Goal: Task Accomplishment & Management: Manage account settings

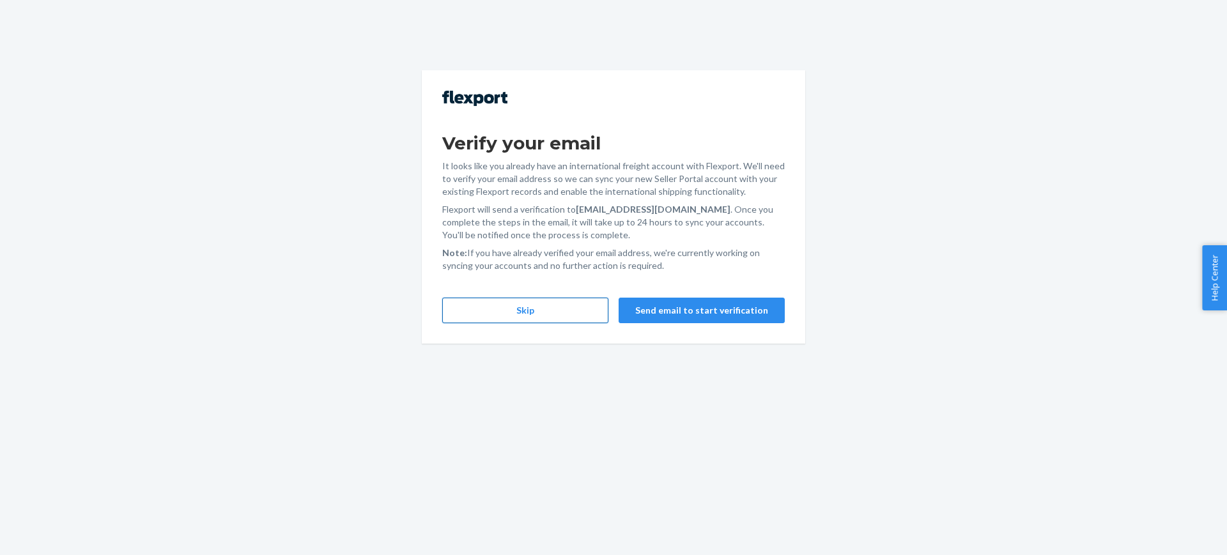
click at [567, 312] on button "Skip" at bounding box center [525, 311] width 166 height 26
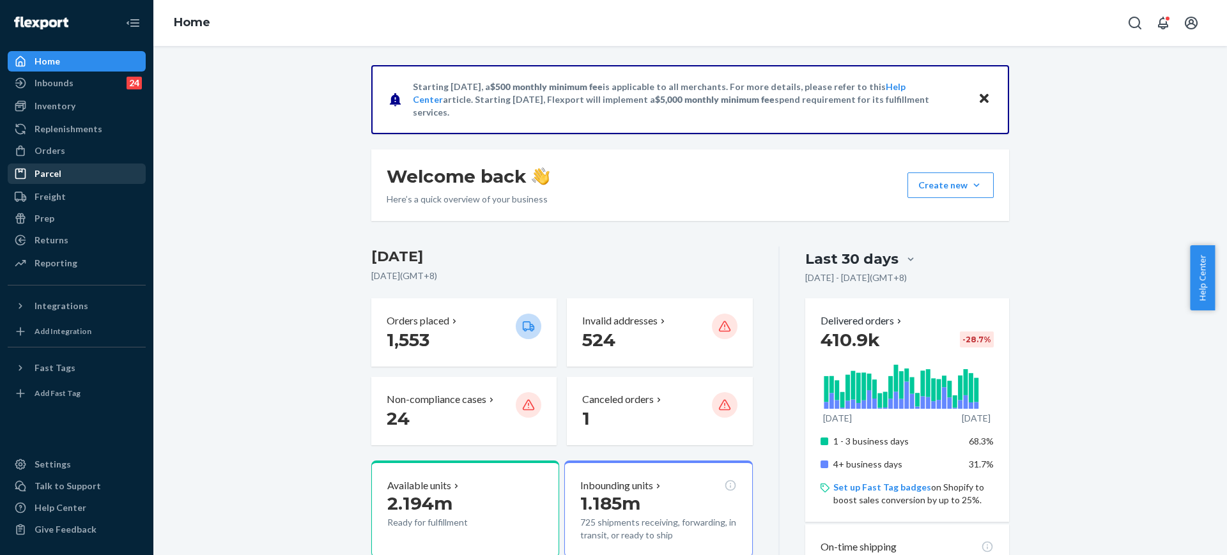
click at [72, 238] on div "Returns" at bounding box center [76, 240] width 135 height 18
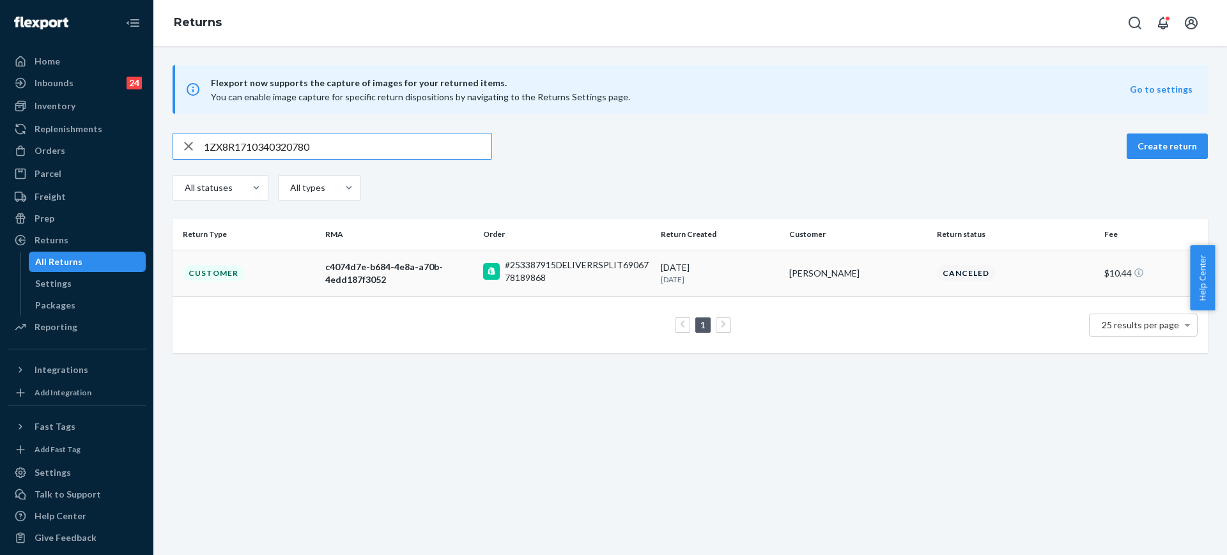
type input "1ZX8R1710340320780"
click at [798, 273] on div "[PERSON_NAME]" at bounding box center [857, 273] width 137 height 13
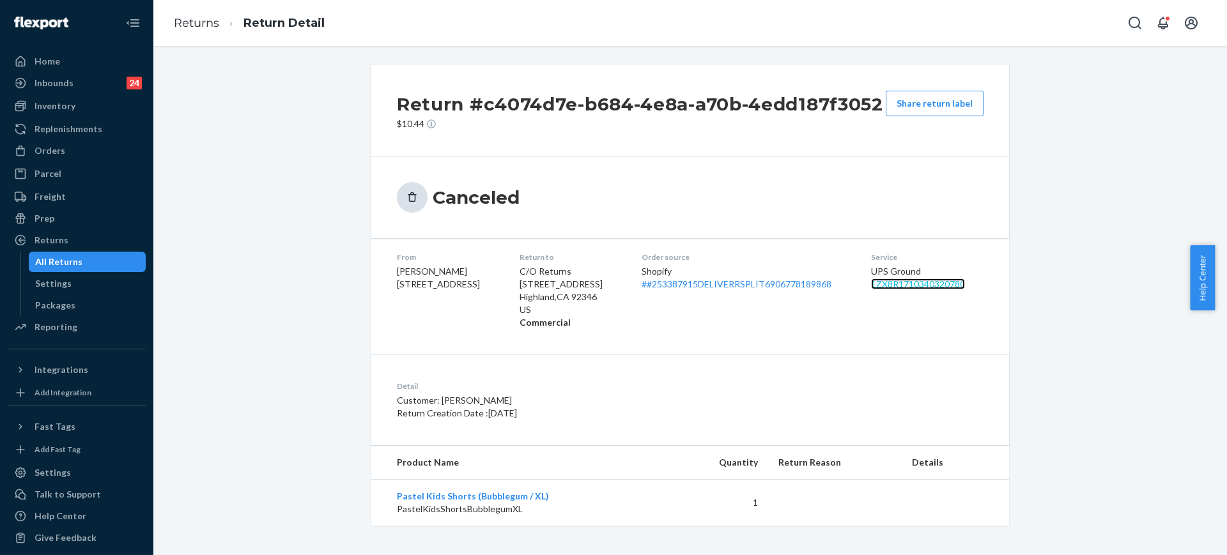
click at [912, 285] on link "1ZX8R1710340320780" at bounding box center [918, 284] width 94 height 11
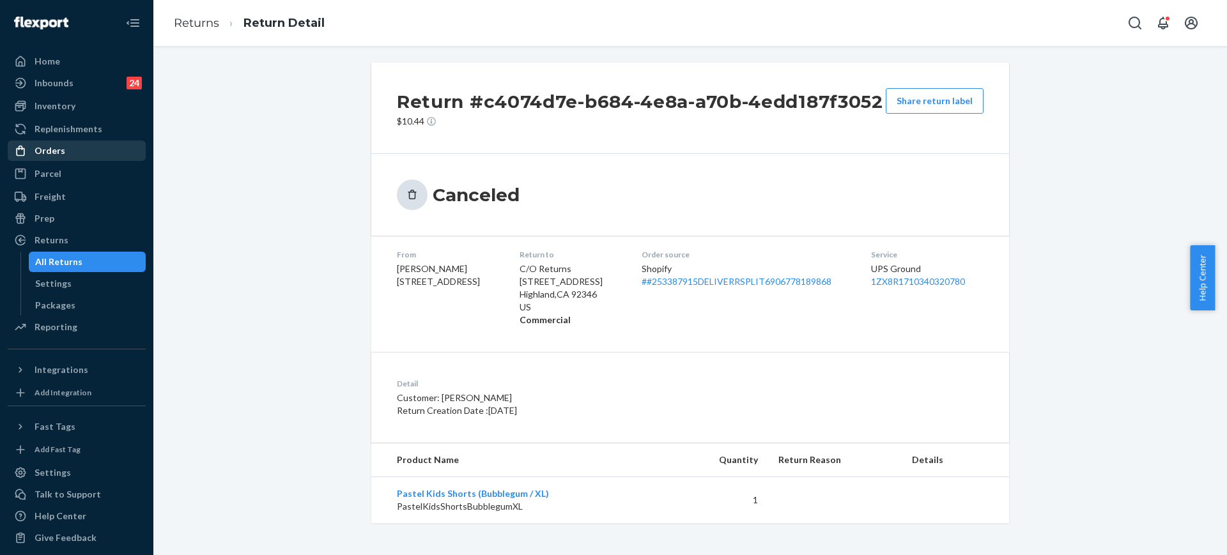
click at [45, 153] on div "Orders" at bounding box center [49, 150] width 31 height 13
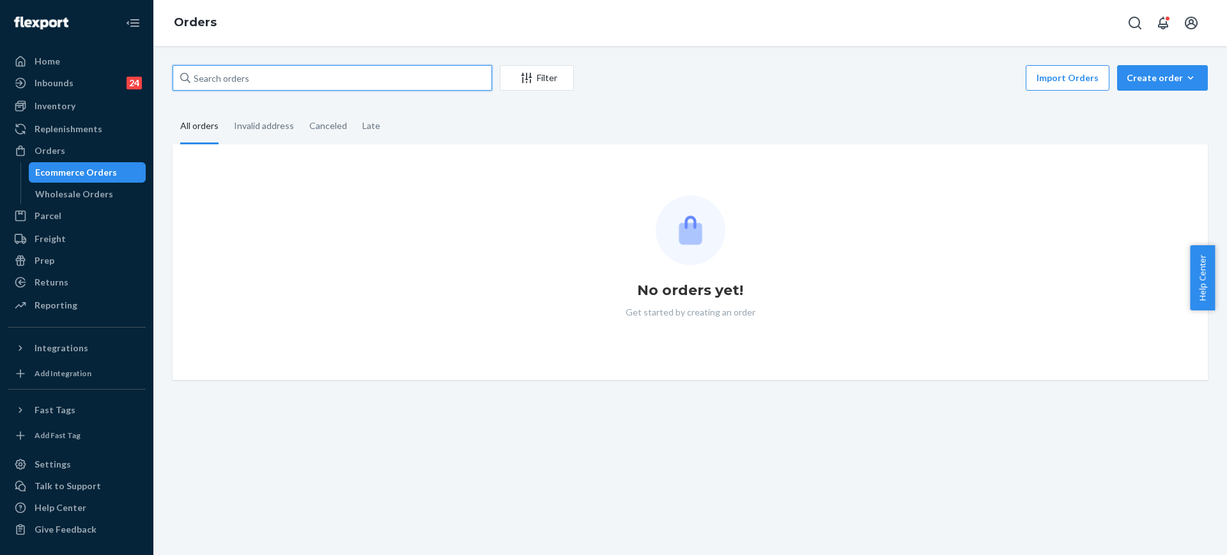
click at [310, 75] on input "text" at bounding box center [331, 78] width 319 height 26
paste input "253081127"
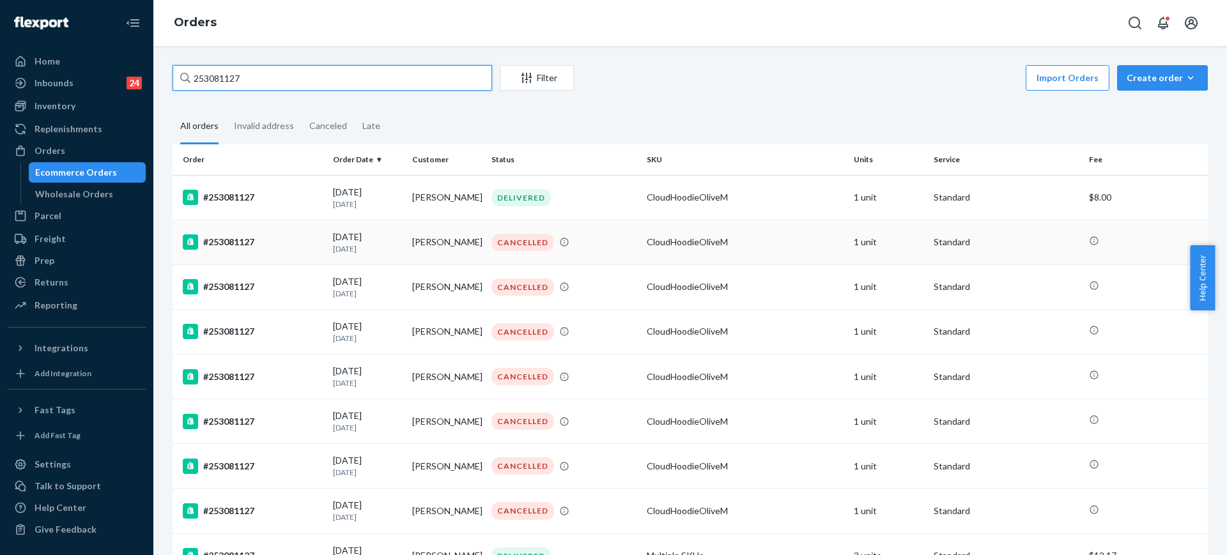
scroll to position [105, 0]
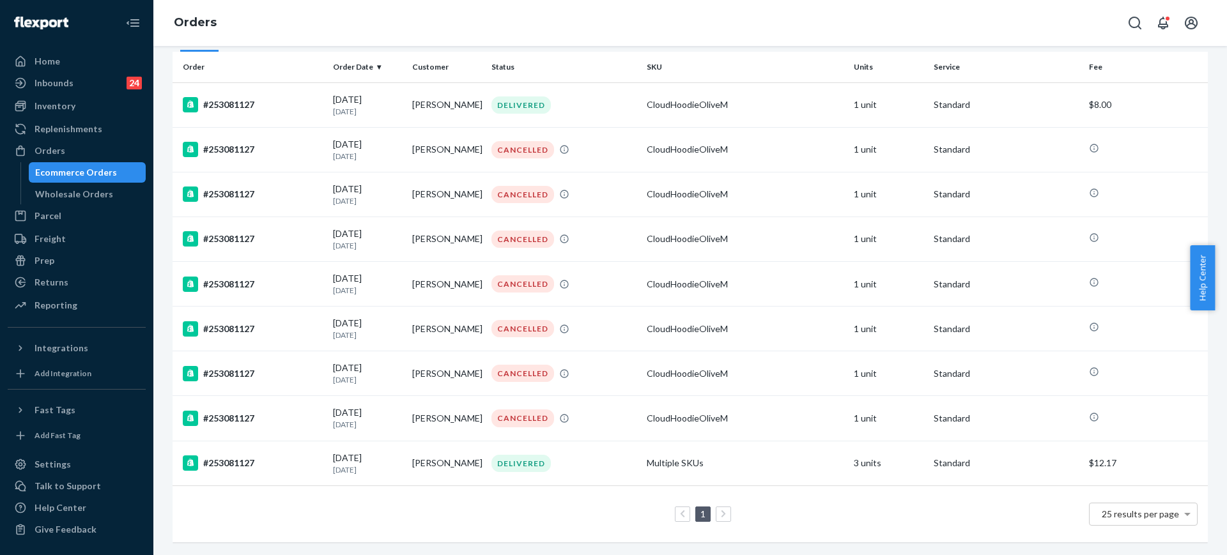
type input "253081127"
click at [79, 284] on div "Returns" at bounding box center [76, 282] width 135 height 18
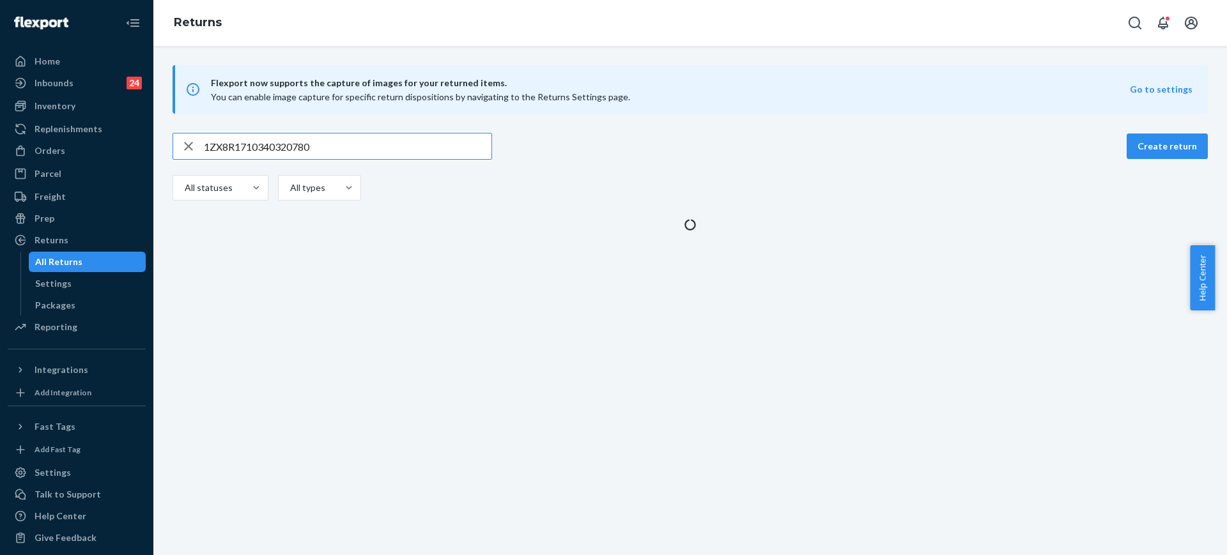
click at [345, 142] on input "1ZX8R1710340320780" at bounding box center [347, 147] width 287 height 26
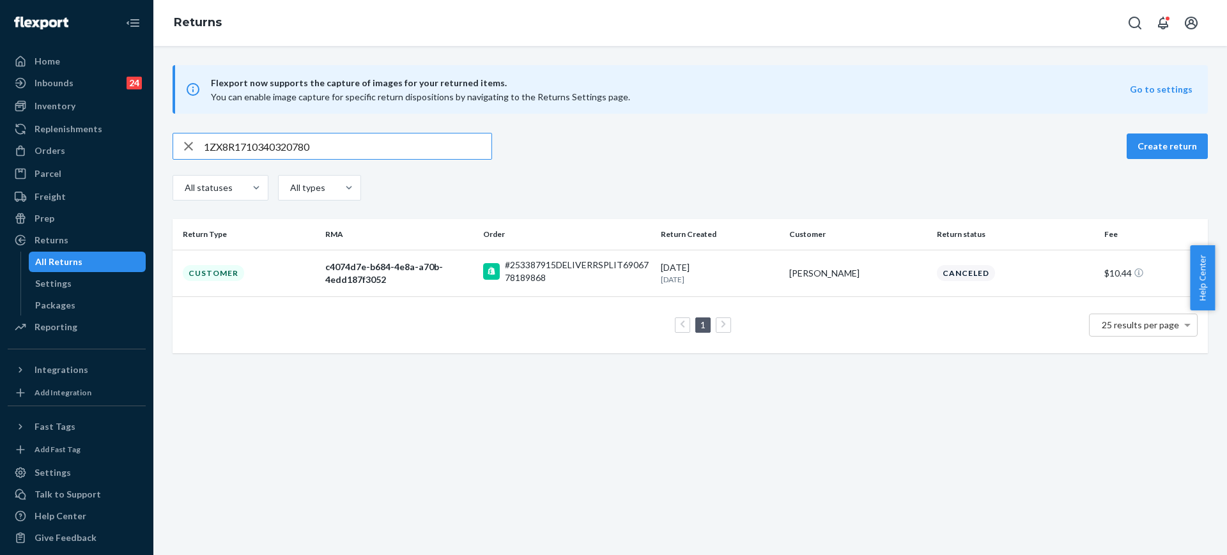
click at [345, 142] on input "1ZX8R1710340320780" at bounding box center [347, 147] width 287 height 26
type input "1ZX8R1710391491616"
click at [753, 280] on p "[DATE]" at bounding box center [720, 279] width 118 height 11
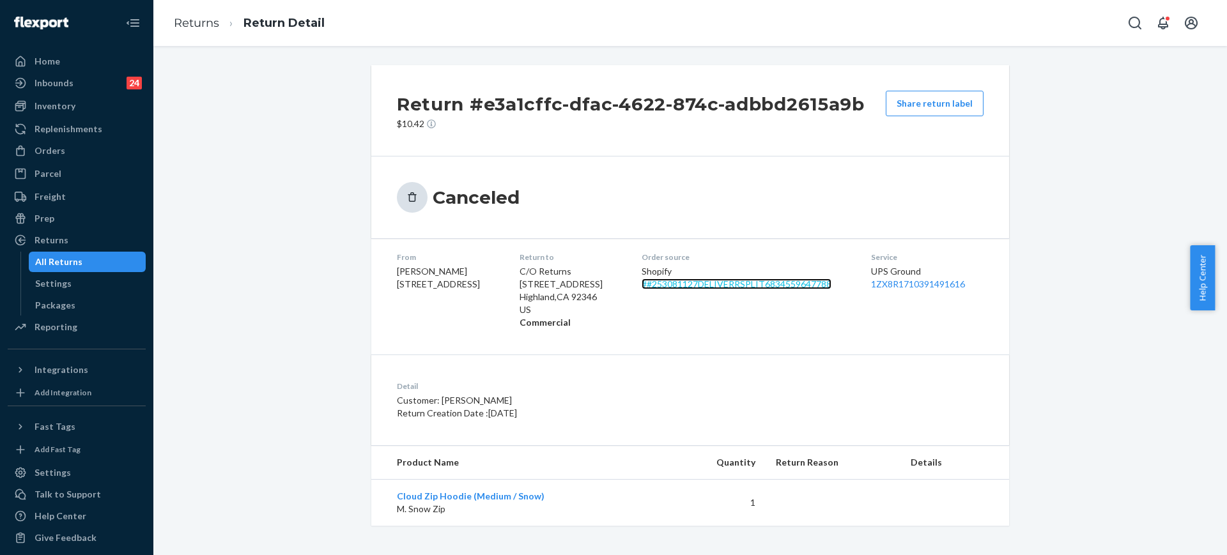
click at [755, 279] on link "# #253081127DELIVERRSPLIT6834559647788" at bounding box center [736, 284] width 190 height 11
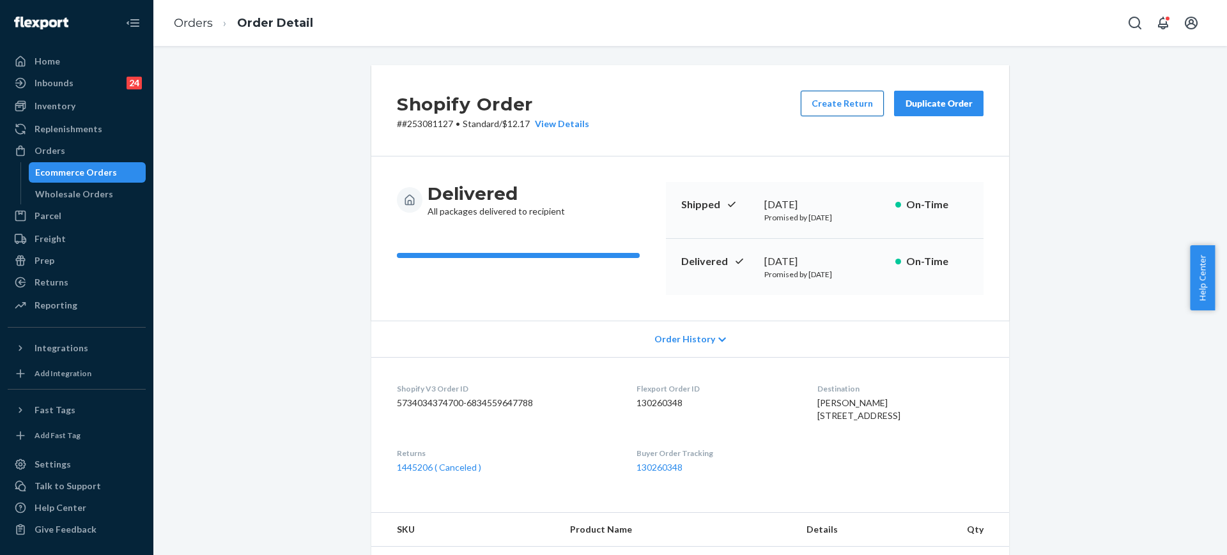
click at [835, 107] on button "Create Return" at bounding box center [842, 104] width 83 height 26
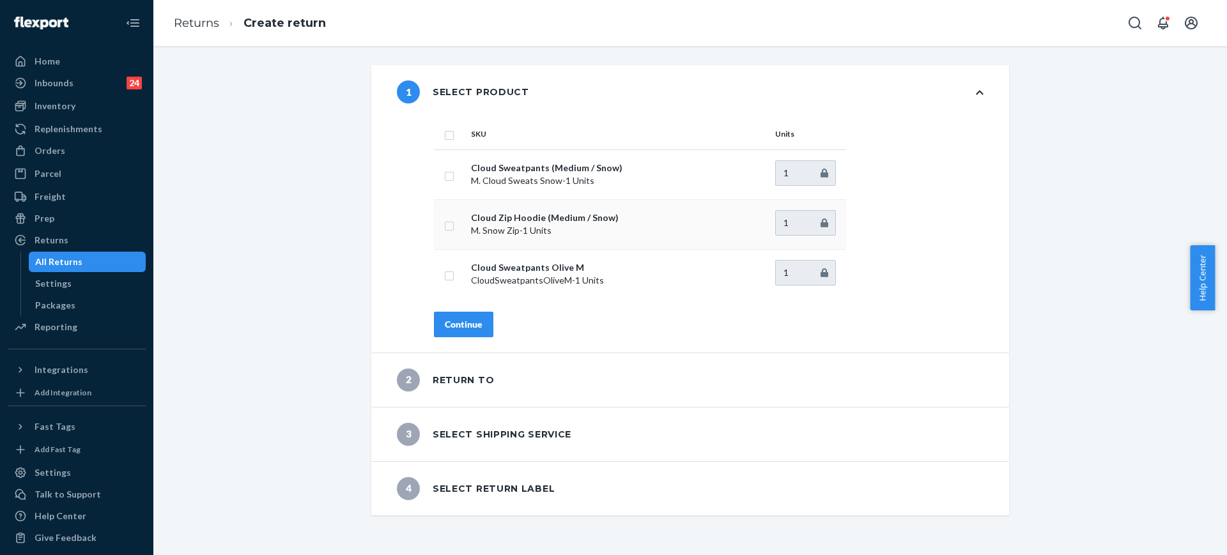
click at [449, 227] on td at bounding box center [450, 224] width 32 height 50
click at [449, 229] on td at bounding box center [450, 224] width 32 height 50
click at [444, 227] on input "checkbox" at bounding box center [449, 224] width 10 height 13
checkbox input "true"
click at [456, 318] on div "Continue" at bounding box center [464, 324] width 38 height 13
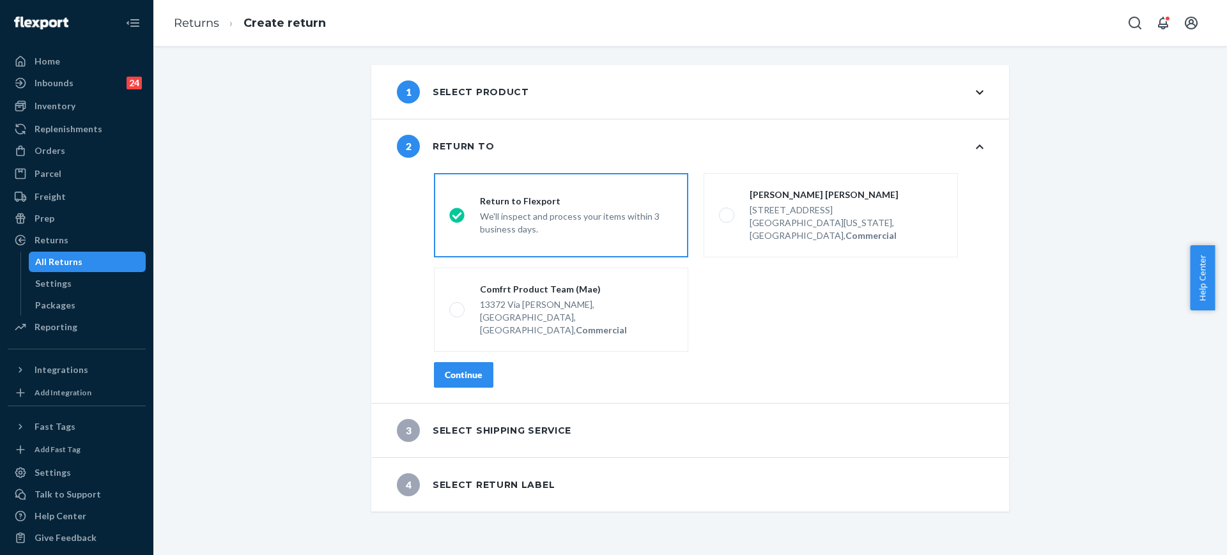
click at [473, 369] on div "Continue" at bounding box center [464, 375] width 38 height 13
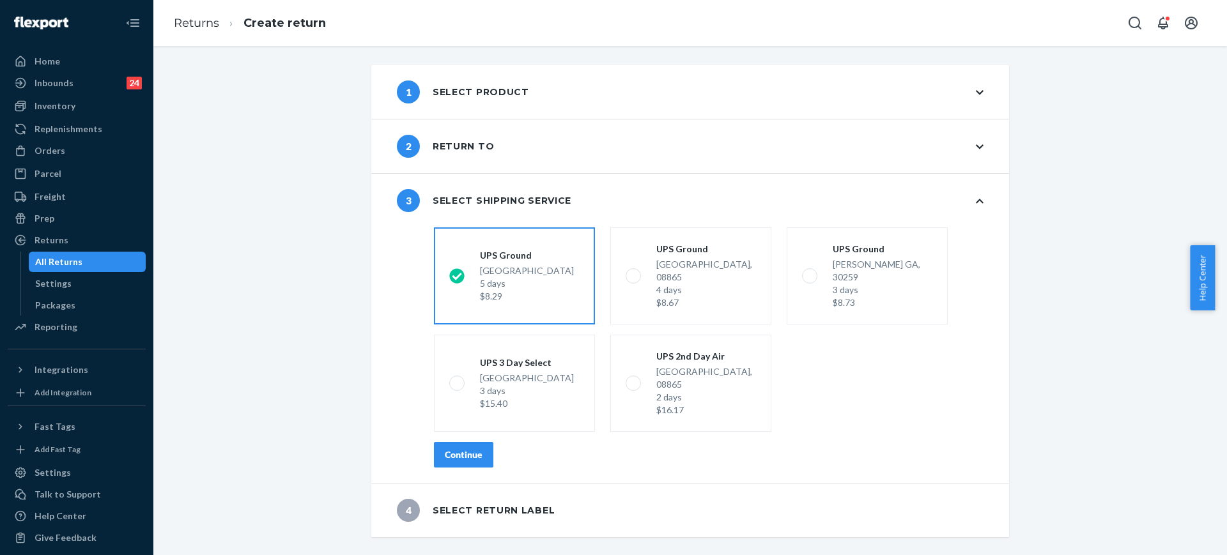
click at [461, 448] on div "Continue" at bounding box center [464, 454] width 38 height 13
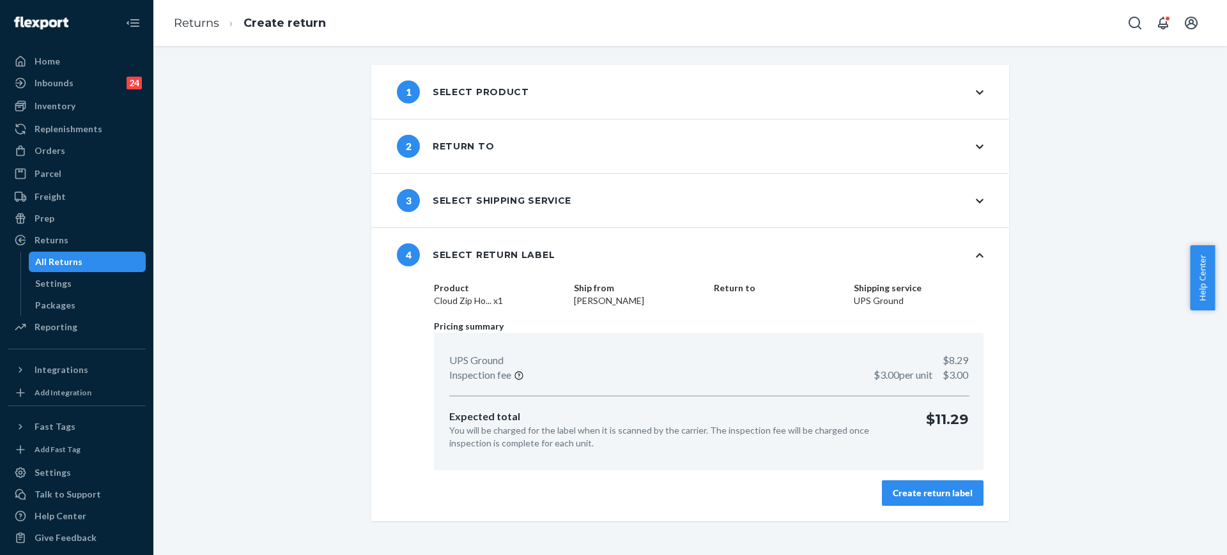
click at [963, 494] on div "Create return label" at bounding box center [933, 493] width 80 height 13
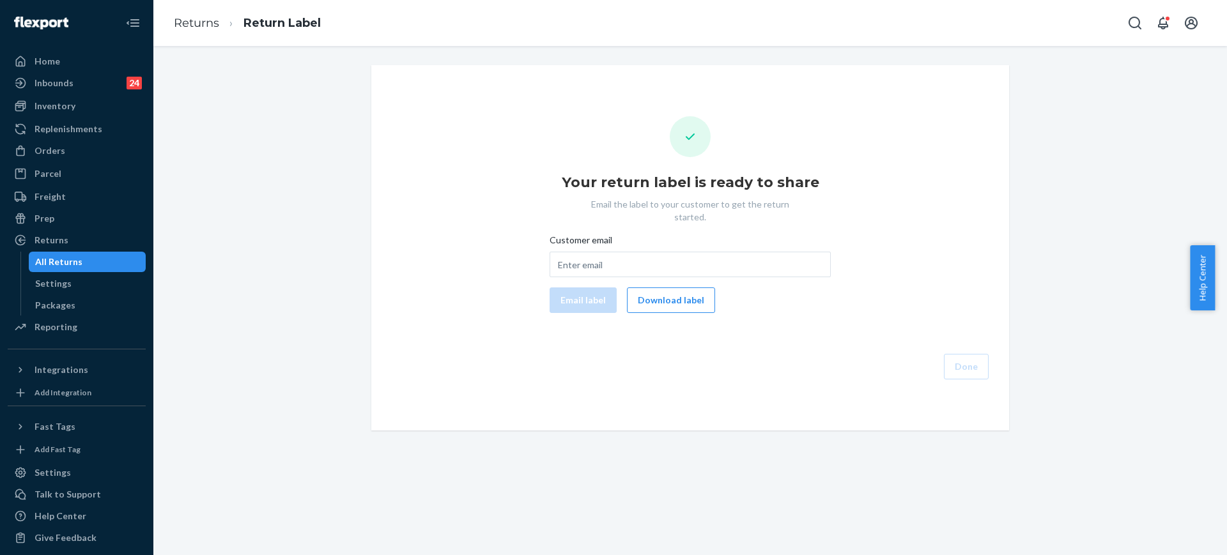
click at [687, 289] on button "Download label" at bounding box center [671, 300] width 88 height 26
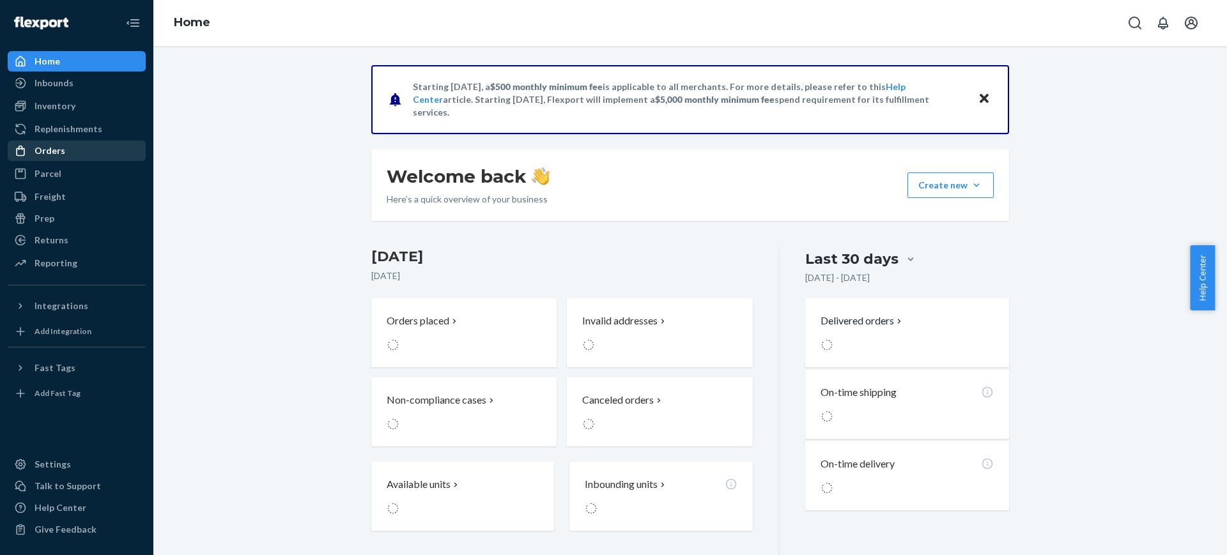
drag, startPoint x: 59, startPoint y: 155, endPoint x: 98, endPoint y: 104, distance: 64.2
click at [59, 155] on div "Orders" at bounding box center [49, 150] width 31 height 13
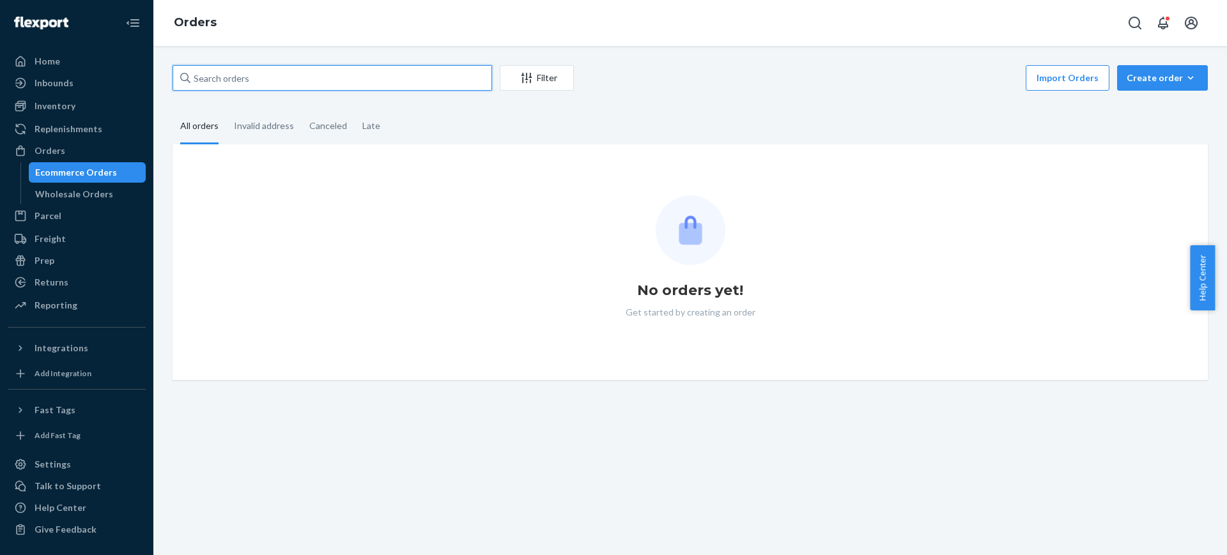
click at [240, 79] on input "text" at bounding box center [331, 78] width 319 height 26
paste input "255164790"
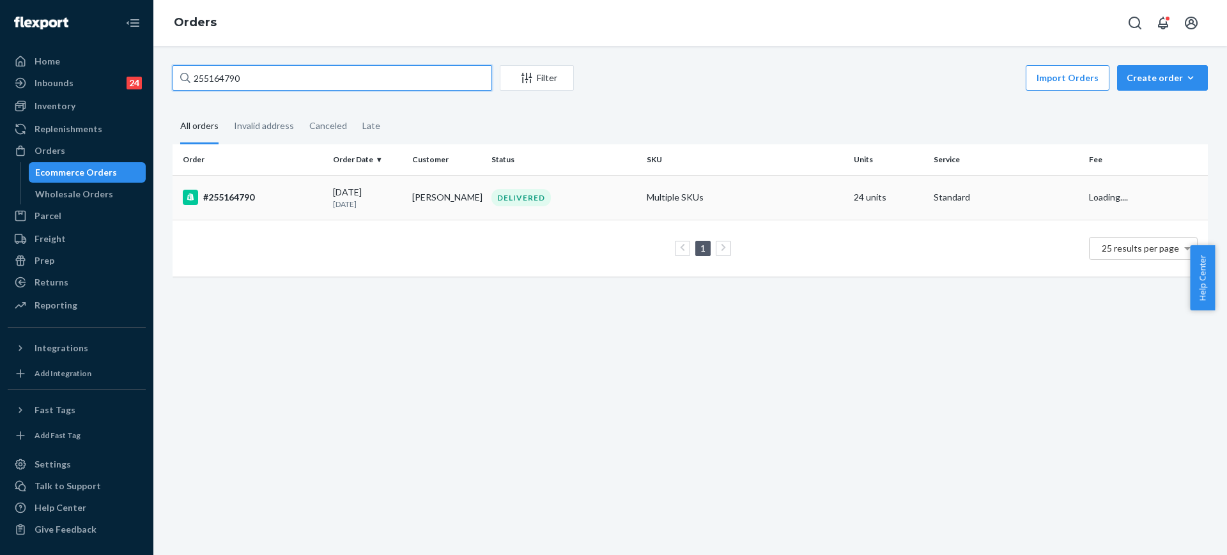
type input "255164790"
click at [714, 192] on td "Multiple SKUs" at bounding box center [744, 197] width 207 height 45
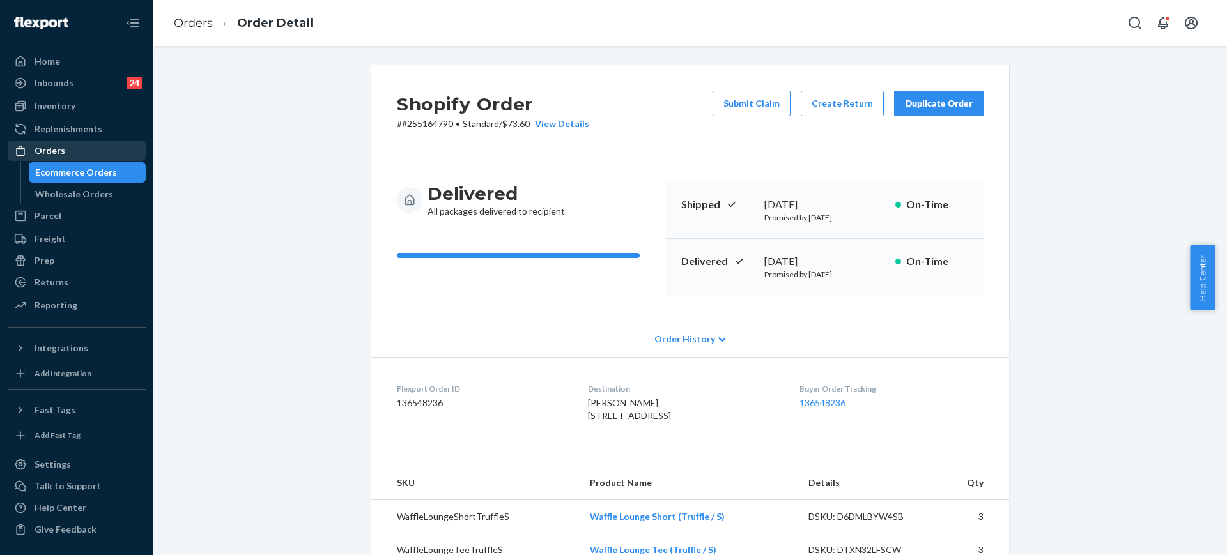
click at [48, 150] on div "Orders" at bounding box center [49, 150] width 31 height 13
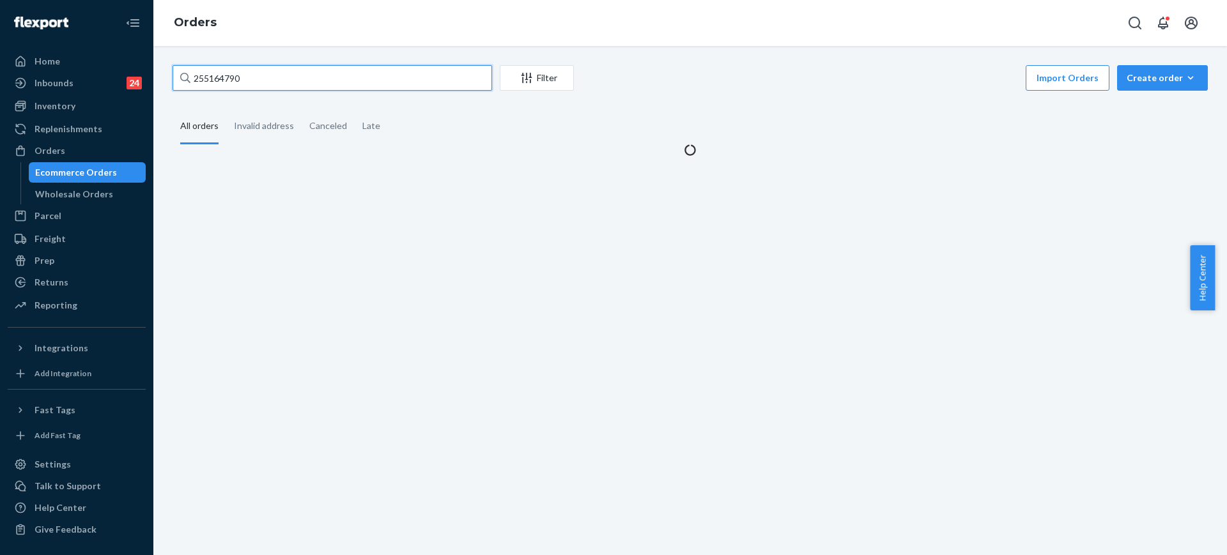
click at [264, 77] on input "255164790" at bounding box center [331, 78] width 319 height 26
paste input "text"
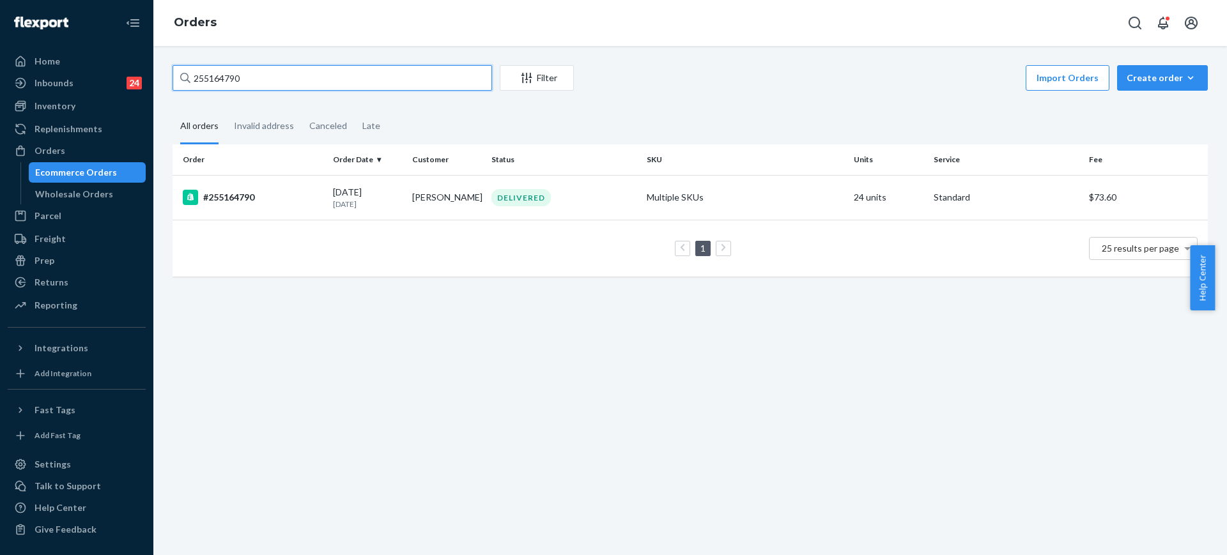
type input "255164790"
click at [750, 222] on td "1 25 results per page" at bounding box center [689, 248] width 1035 height 57
click at [754, 204] on td "Multiple SKUs" at bounding box center [744, 197] width 207 height 45
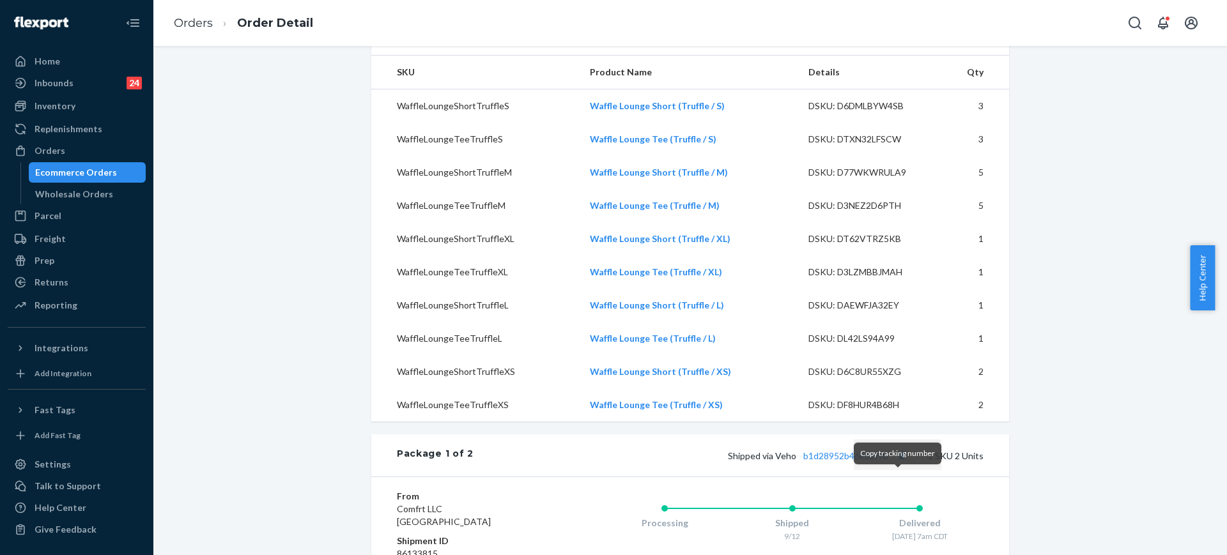
scroll to position [571, 0]
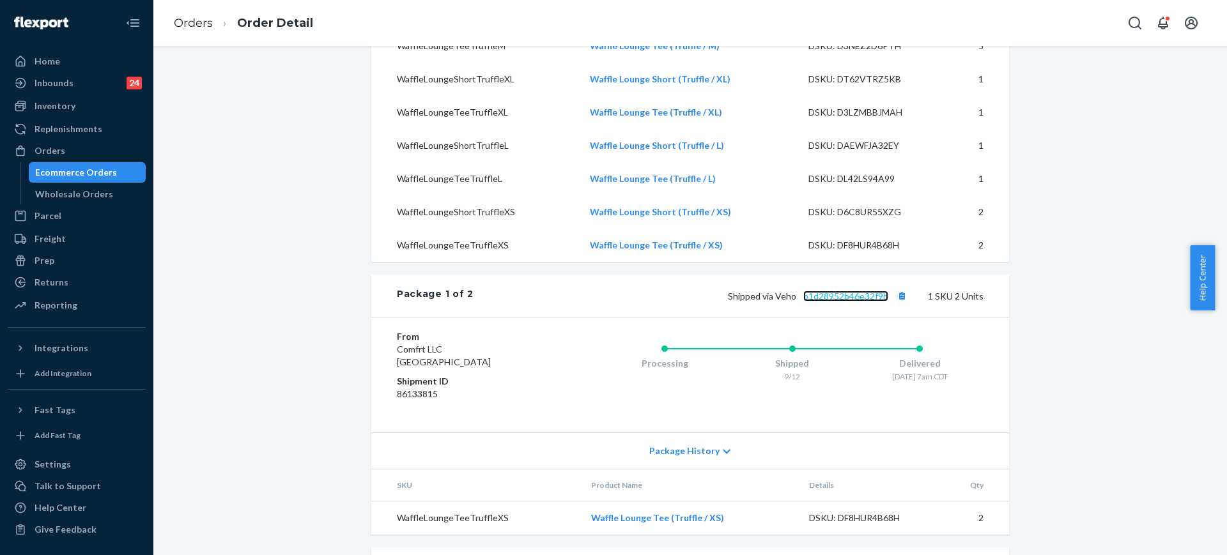
click at [846, 302] on link "b1d28952b46e32f9b" at bounding box center [845, 296] width 85 height 11
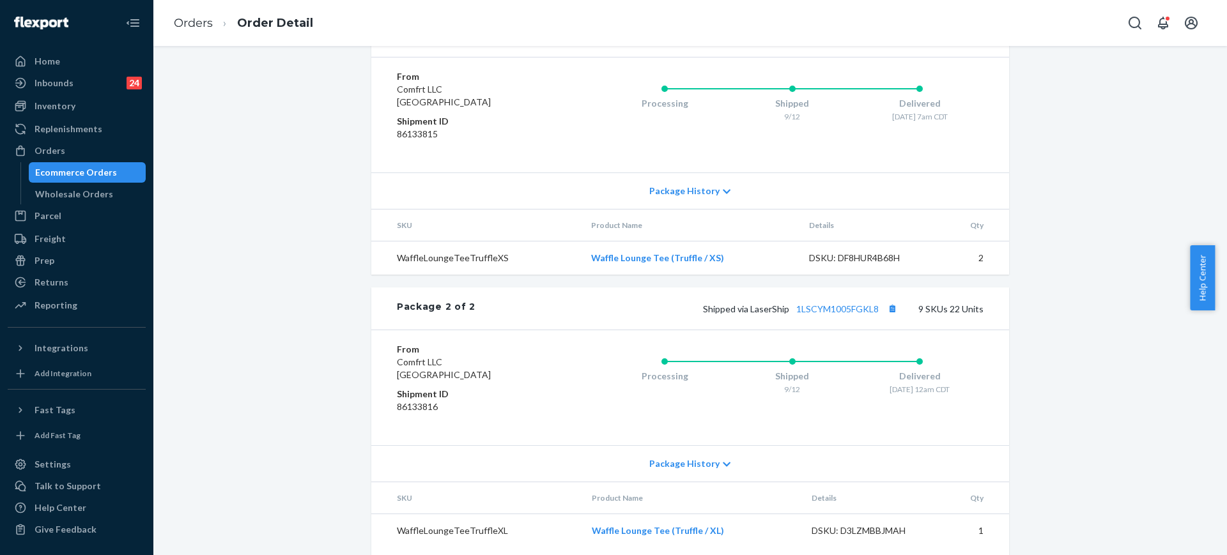
scroll to position [890, 0]
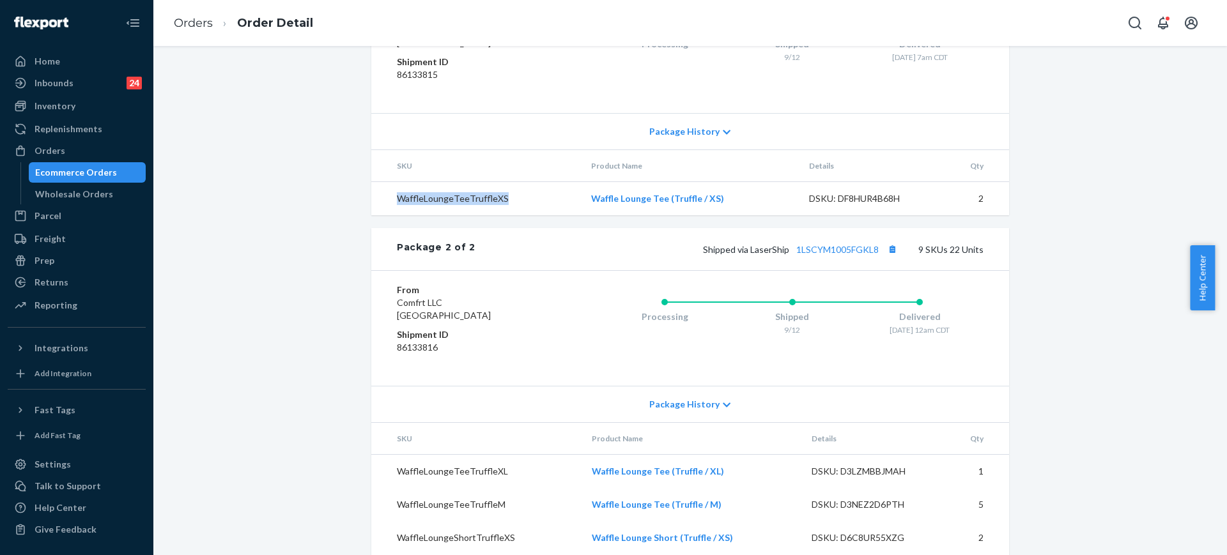
drag, startPoint x: 504, startPoint y: 223, endPoint x: 385, endPoint y: 224, distance: 118.8
click at [385, 216] on td "WaffleLoungeTeeTruffleXS" at bounding box center [476, 199] width 210 height 34
copy td "WaffleLoungeTeeTruffleXS"
click at [863, 255] on link "1LSCYM1005FGKL8" at bounding box center [837, 249] width 82 height 11
click at [54, 151] on div "Orders" at bounding box center [49, 150] width 31 height 13
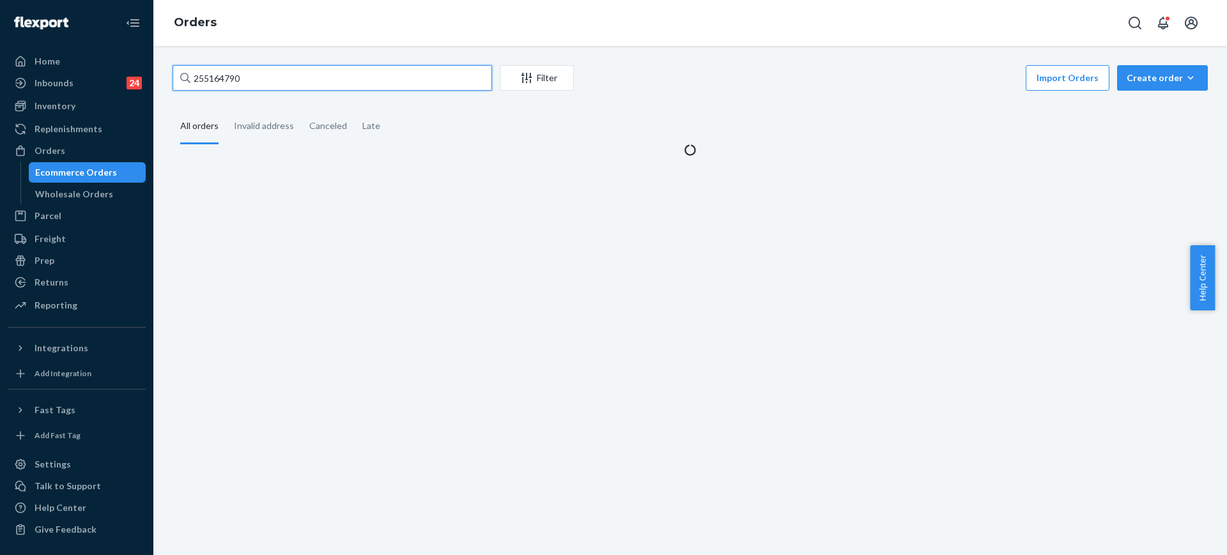
click at [309, 80] on input "255164790" at bounding box center [331, 78] width 319 height 26
drag, startPoint x: 309, startPoint y: 80, endPoint x: 375, endPoint y: 64, distance: 68.5
click at [310, 80] on input "255164790" at bounding box center [331, 78] width 319 height 26
paste input "26804"
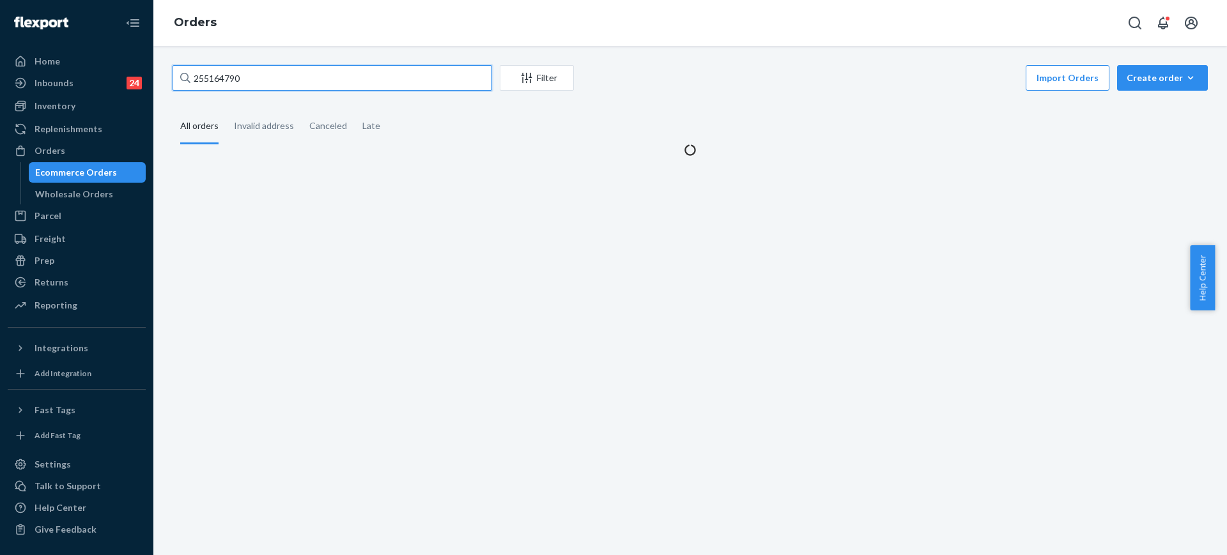
type input "255126804"
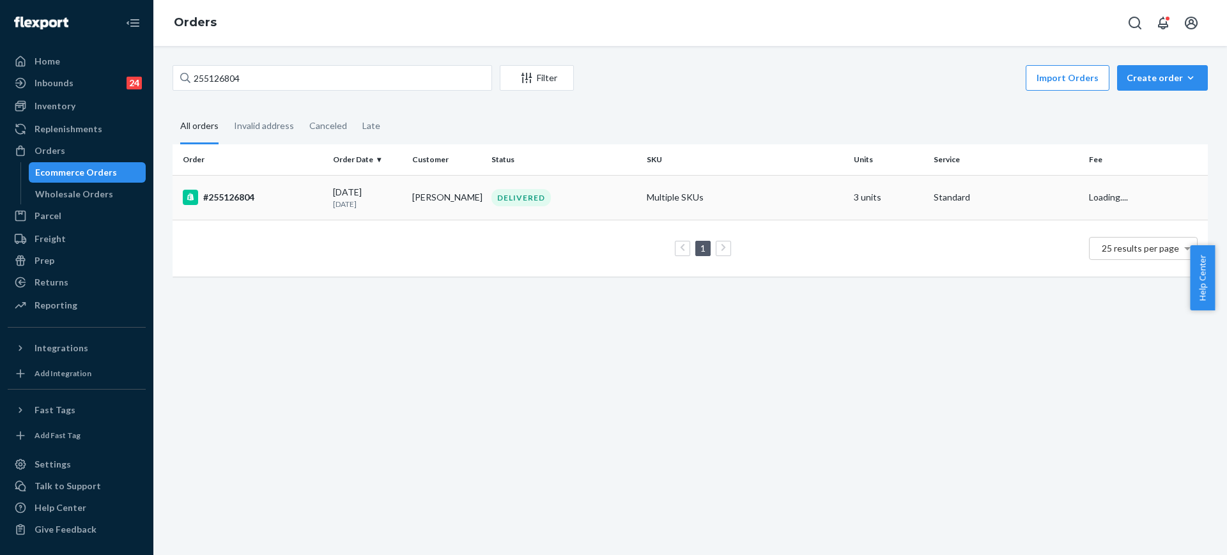
click at [799, 187] on td "Multiple SKUs" at bounding box center [744, 197] width 207 height 45
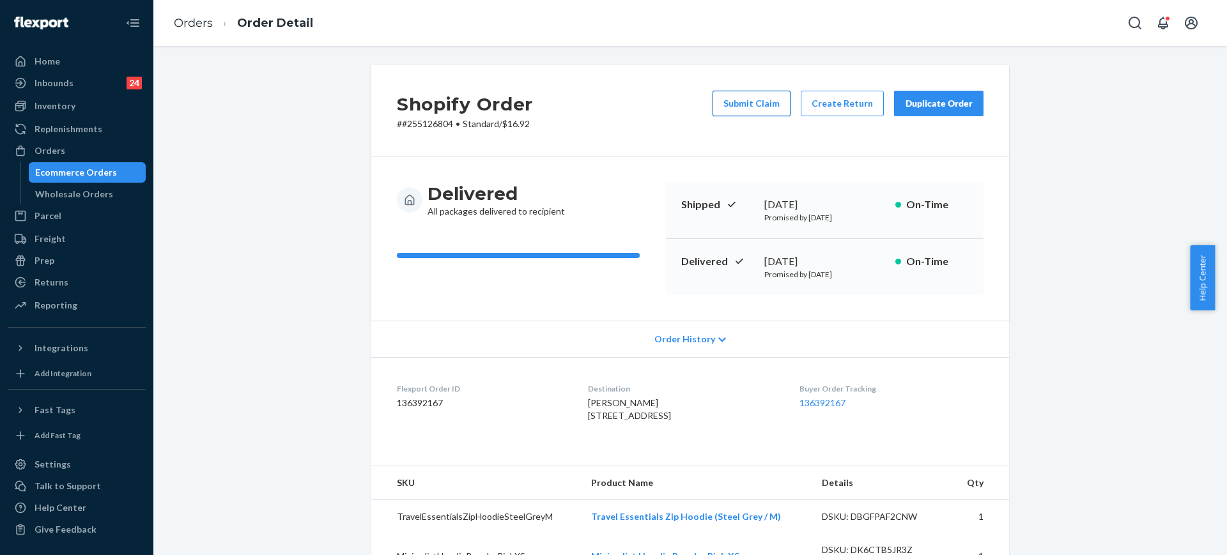
click at [733, 103] on button "Submit Claim" at bounding box center [751, 104] width 78 height 26
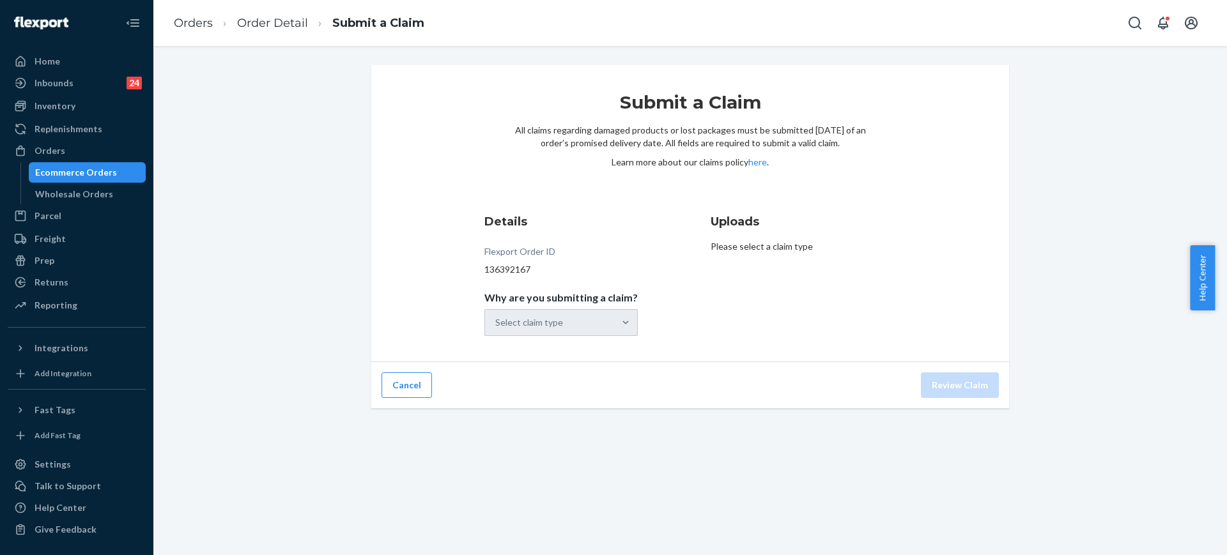
click at [615, 319] on div "Select claim type" at bounding box center [560, 322] width 153 height 27
click at [615, 331] on div at bounding box center [625, 323] width 23 height 26
click at [496, 329] on input "Why are you submitting a claim? Select claim type" at bounding box center [495, 322] width 1 height 13
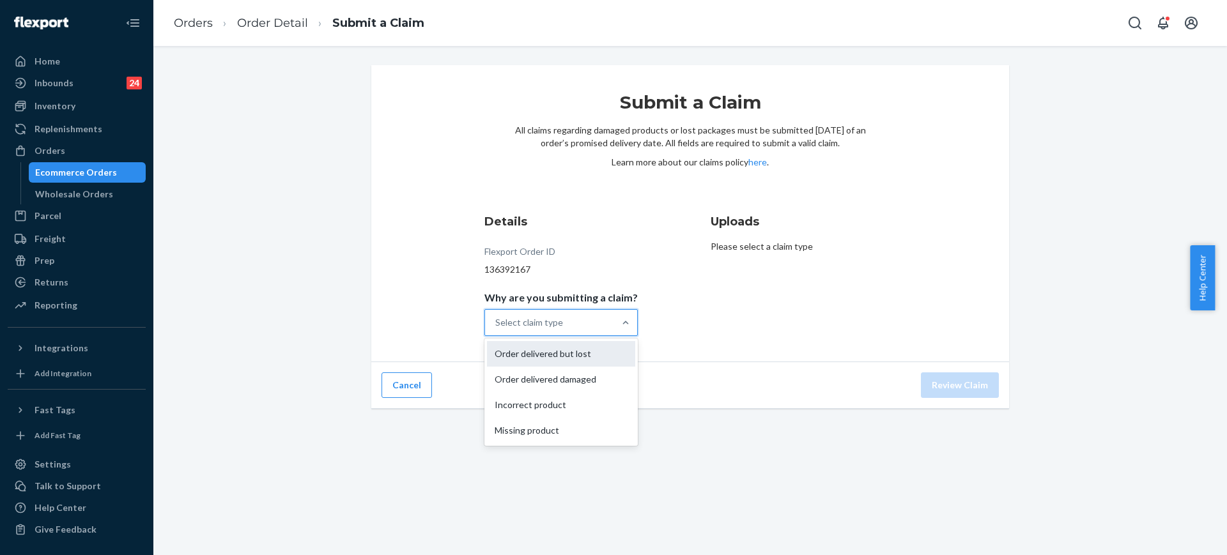
click at [616, 358] on div "Order delivered but lost" at bounding box center [561, 354] width 148 height 26
click at [496, 329] on input "Why are you submitting a claim? option Order delivered but lost focused, 0 of 4…" at bounding box center [495, 322] width 1 height 13
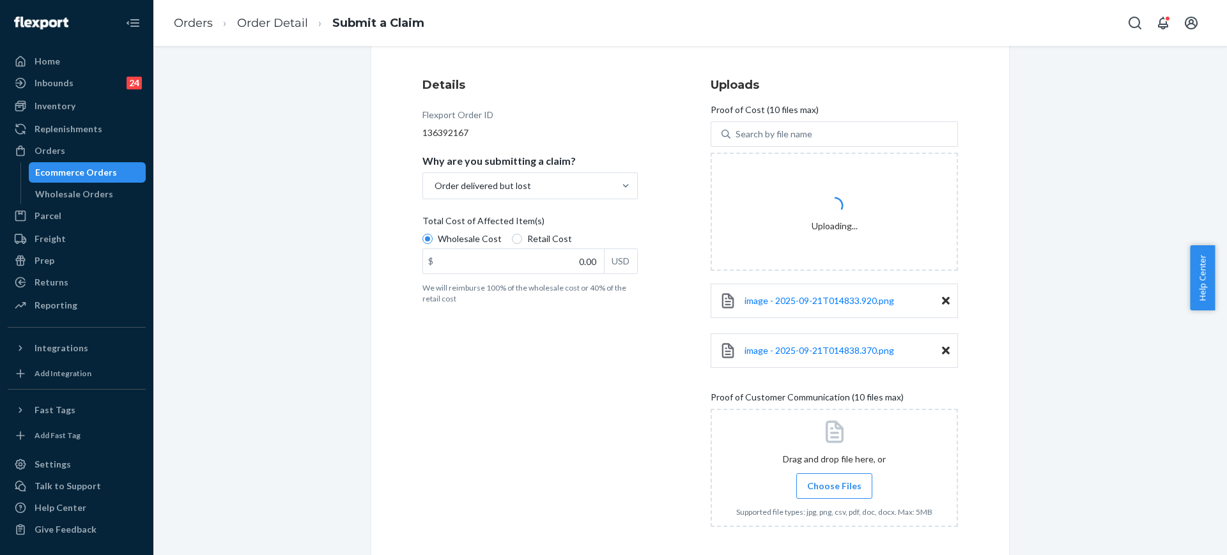
scroll to position [192, 0]
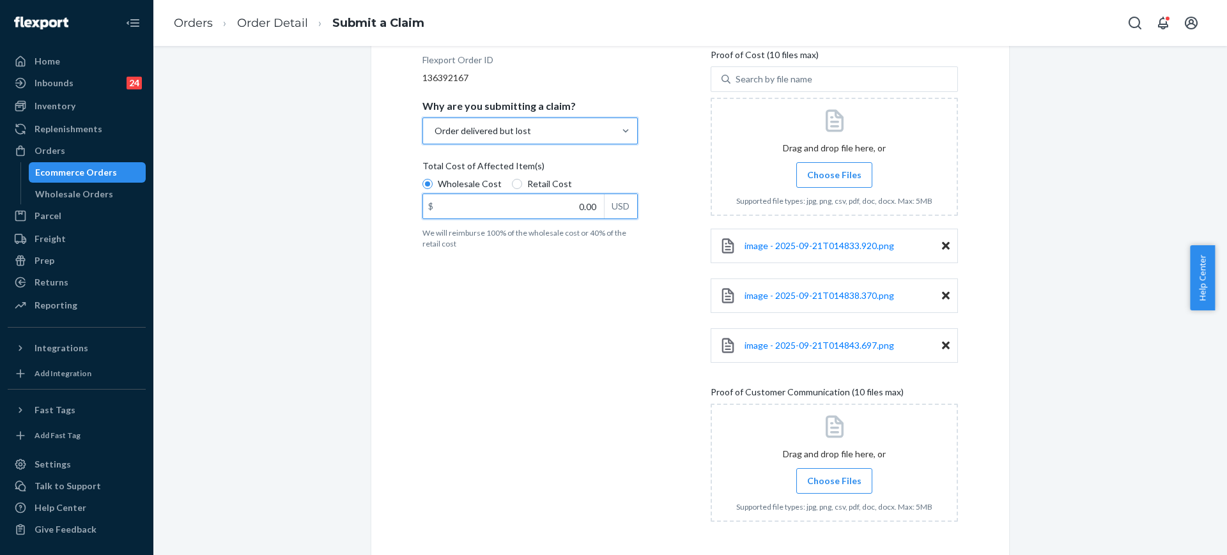
click at [586, 215] on input "0.00" at bounding box center [513, 206] width 181 height 24
type input "154.00"
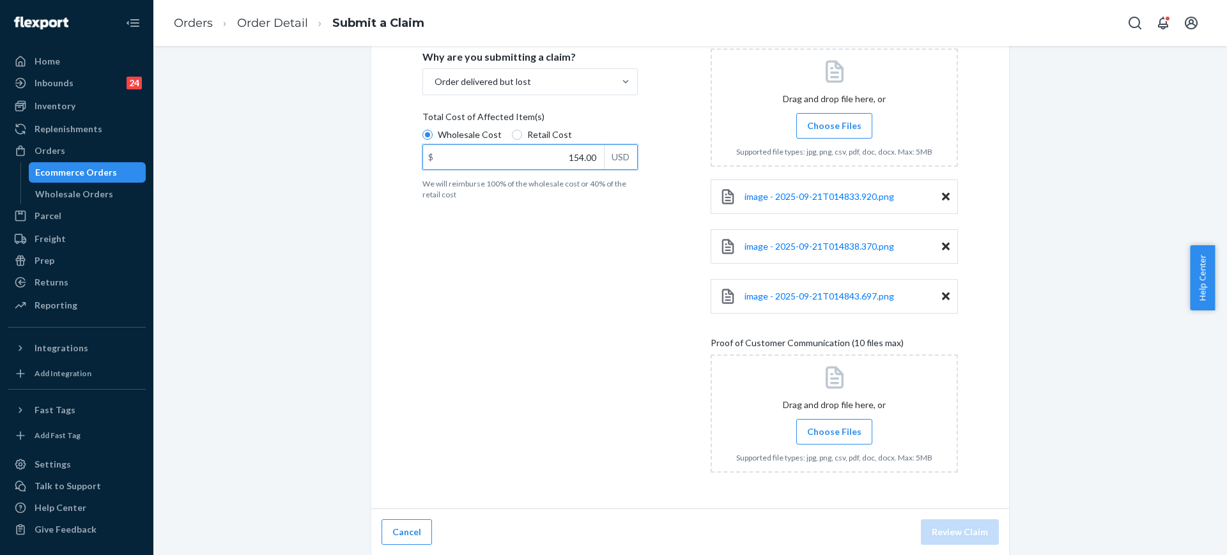
scroll to position [241, 0]
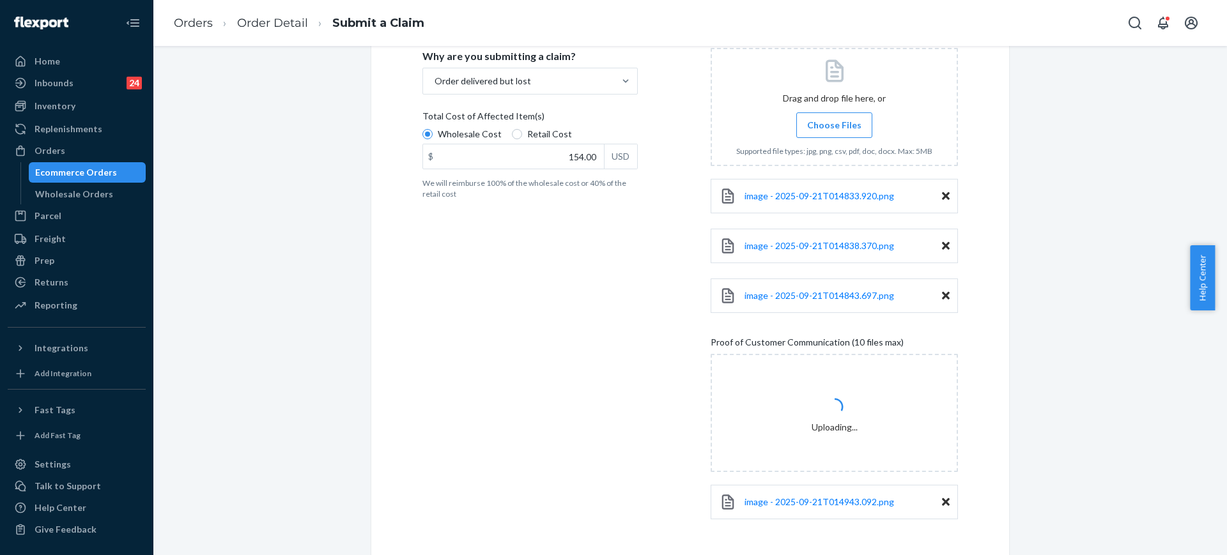
click at [473, 406] on div "Details Flexport Order ID 136392167 Why are you submitting a claim? Order deliv…" at bounding box center [545, 252] width 247 height 576
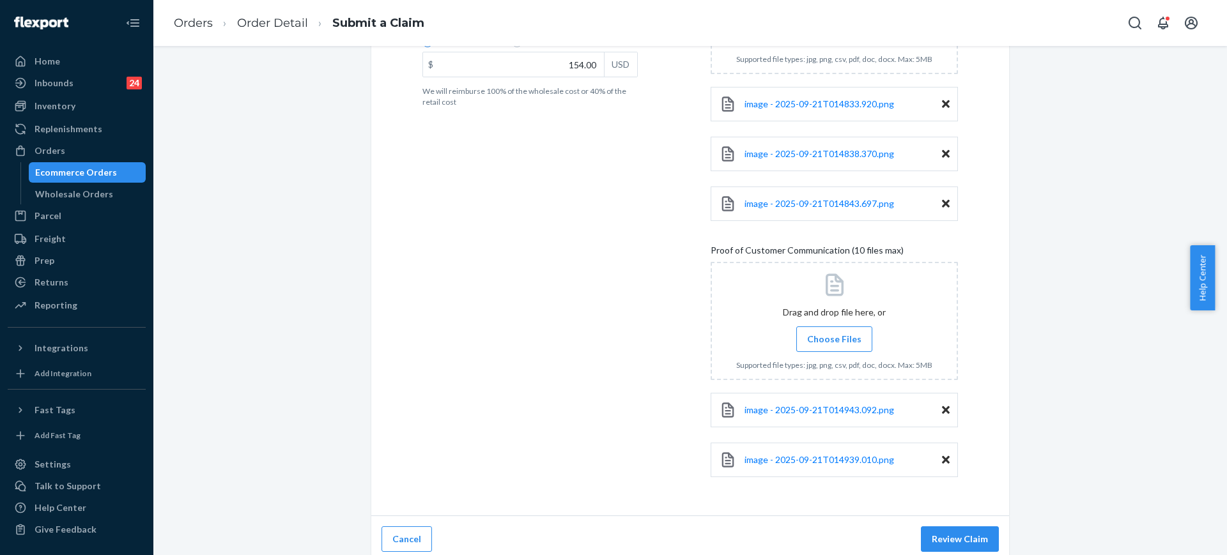
scroll to position [341, 0]
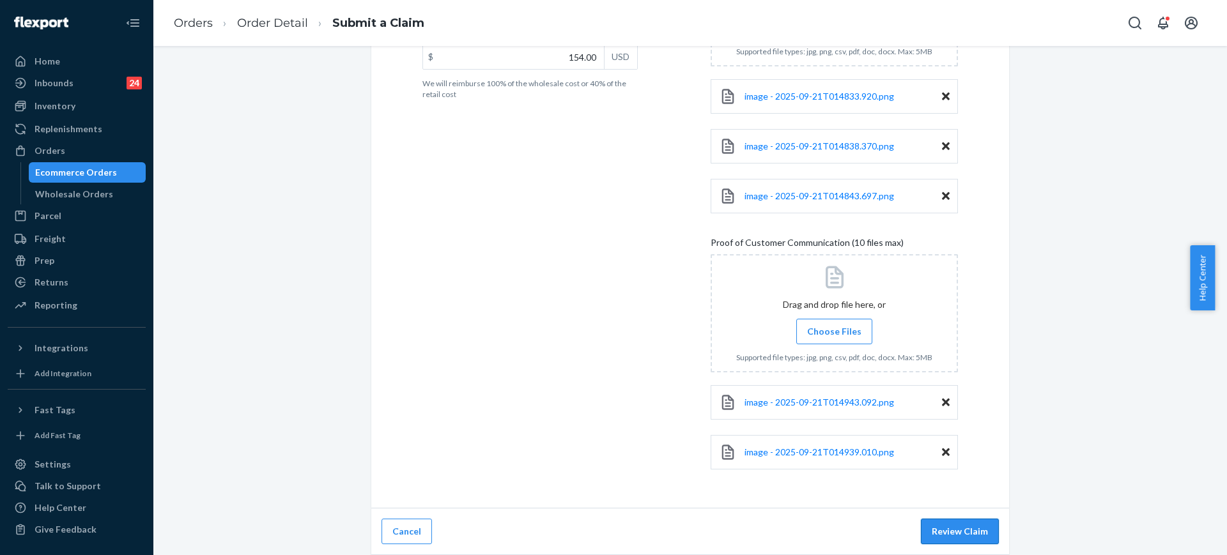
click at [955, 543] on button "Review Claim" at bounding box center [960, 532] width 78 height 26
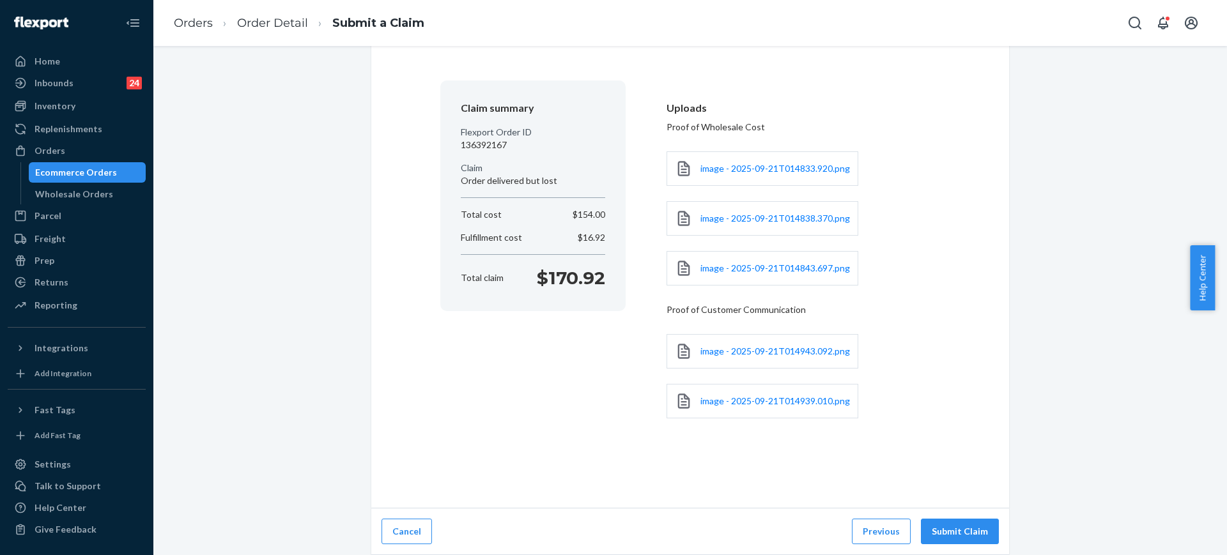
click at [965, 530] on button "Submit Claim" at bounding box center [960, 532] width 78 height 26
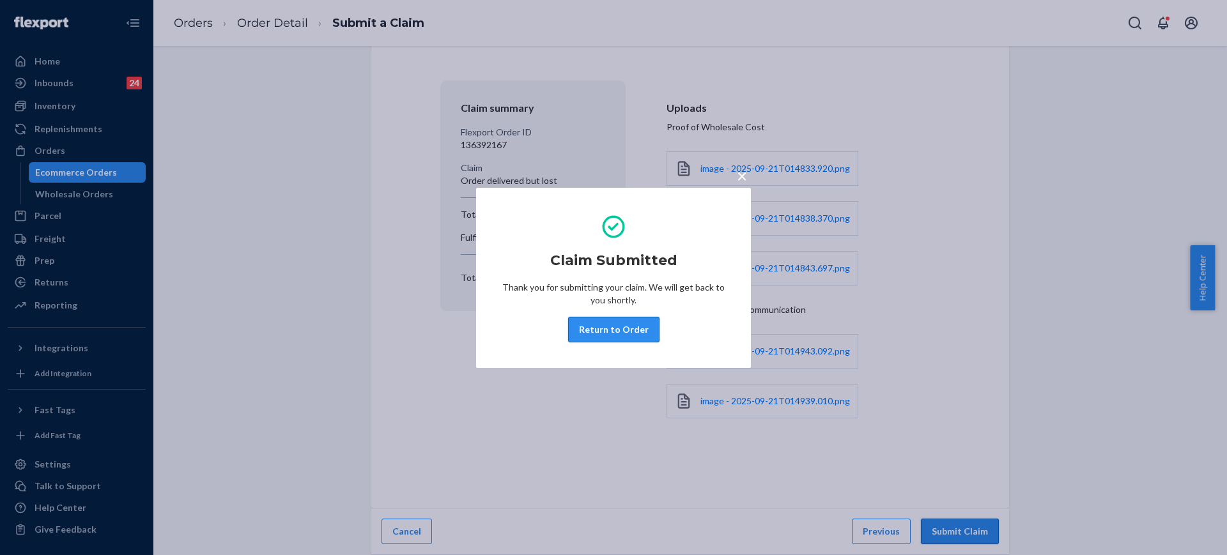
click at [608, 321] on button "Return to Order" at bounding box center [613, 330] width 91 height 26
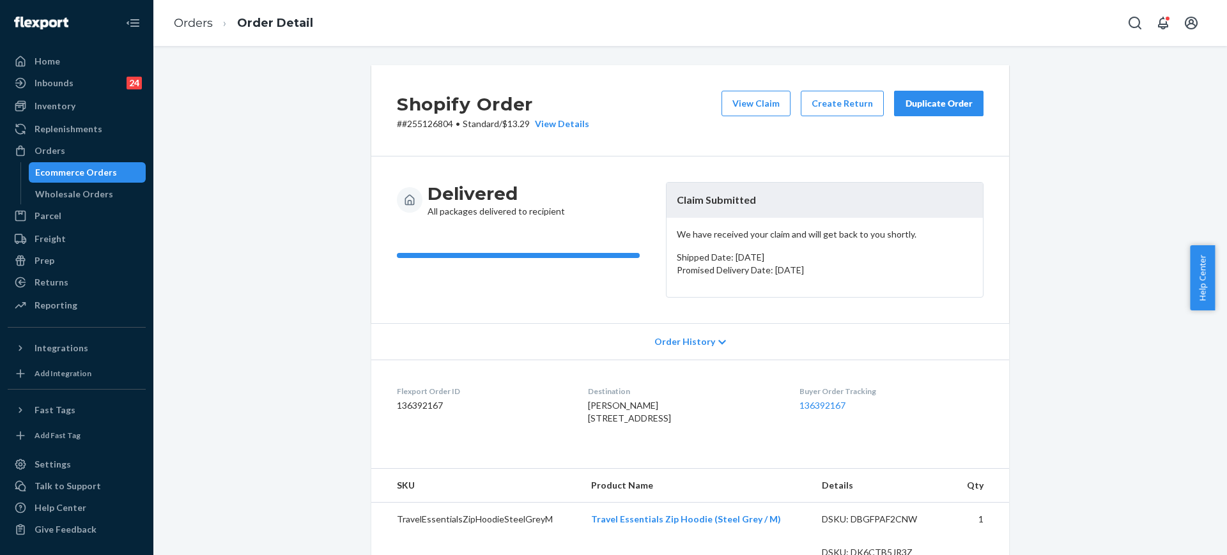
click at [437, 121] on p "# #255126804 • Standard / $13.29 View Details" at bounding box center [493, 124] width 192 height 13
copy p "255126804"
click at [89, 148] on div "Orders" at bounding box center [76, 151] width 135 height 18
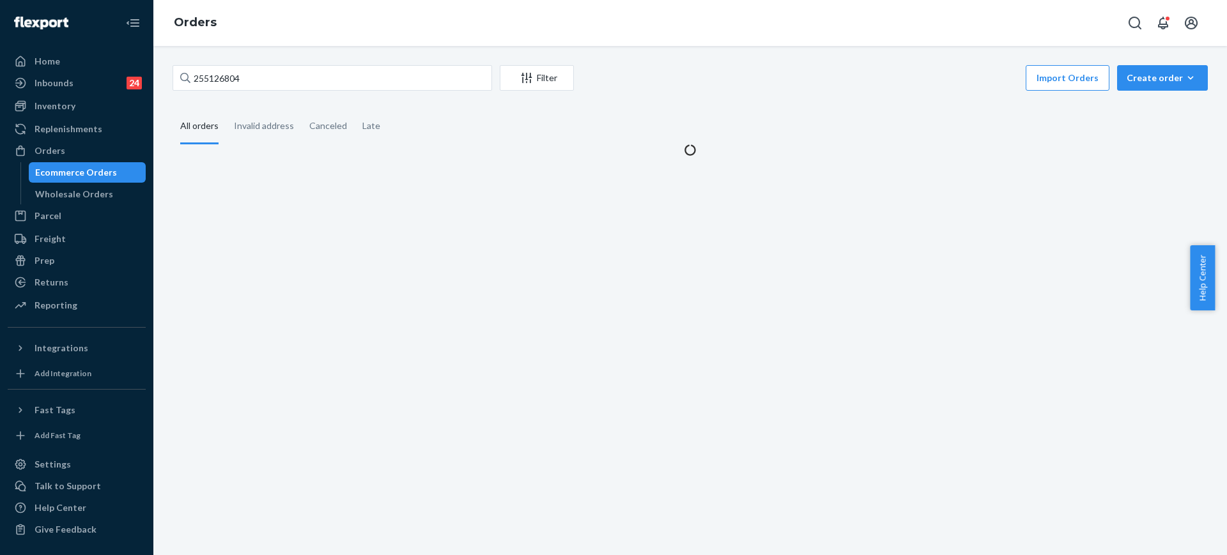
click at [254, 93] on div "255126804 Filter Import Orders Create order Ecommerce order Removal order" at bounding box center [689, 79] width 1035 height 29
click at [260, 79] on input "255126804" at bounding box center [331, 78] width 319 height 26
paste input "4970733"
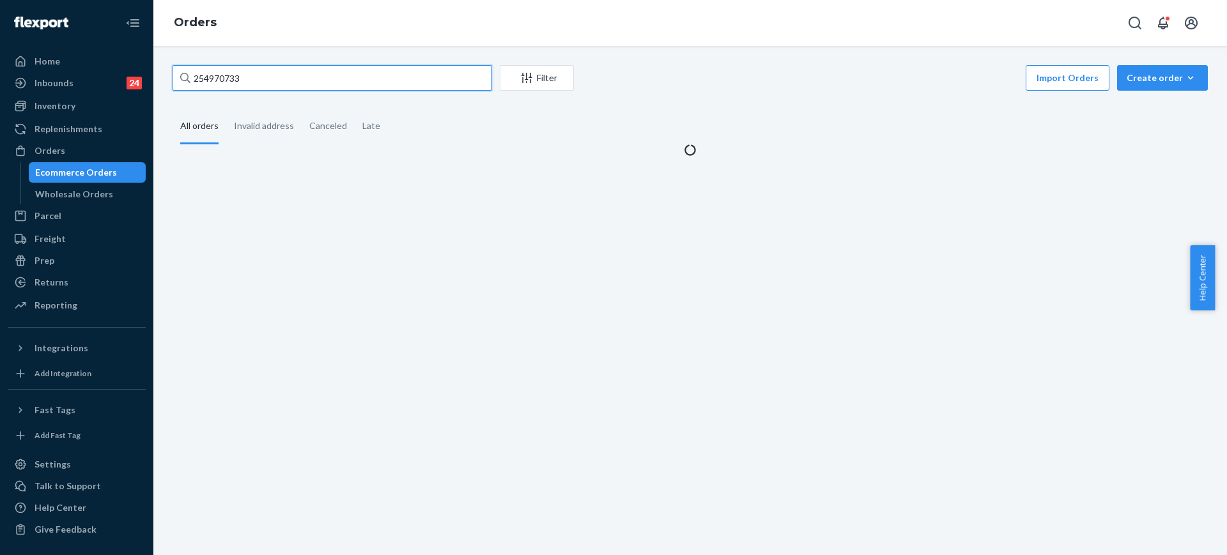
type input "254970733"
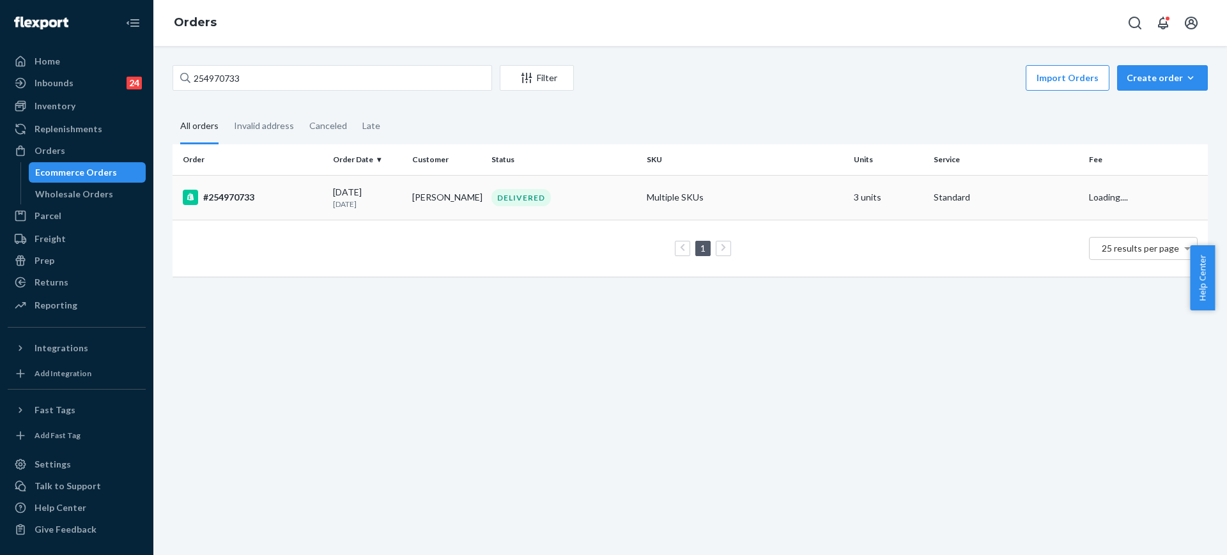
click at [797, 198] on td "Multiple SKUs" at bounding box center [744, 197] width 207 height 45
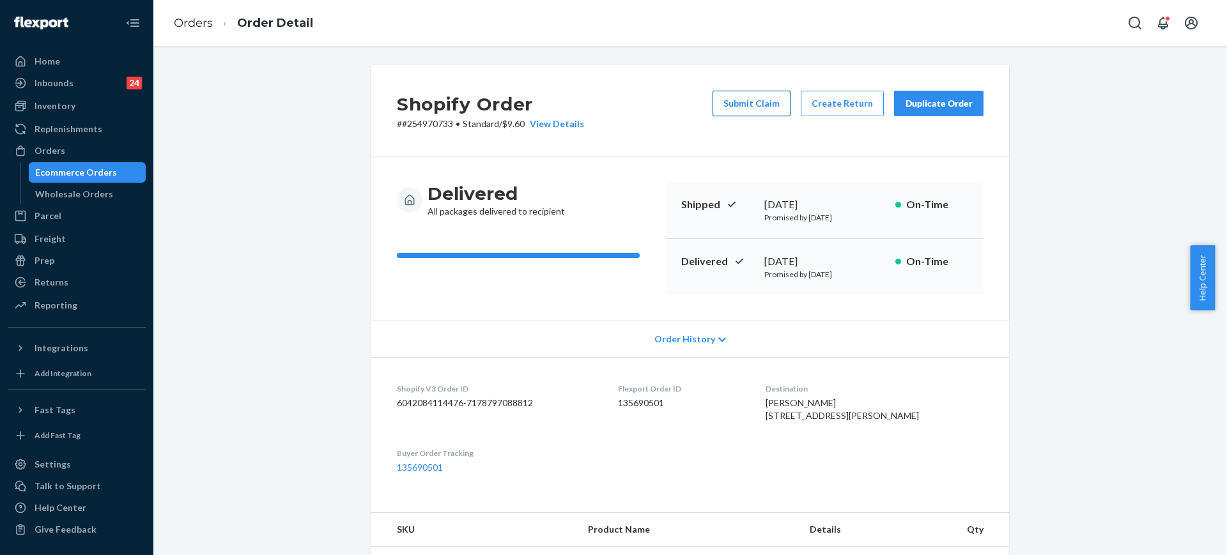
click at [745, 101] on button "Submit Claim" at bounding box center [751, 104] width 78 height 26
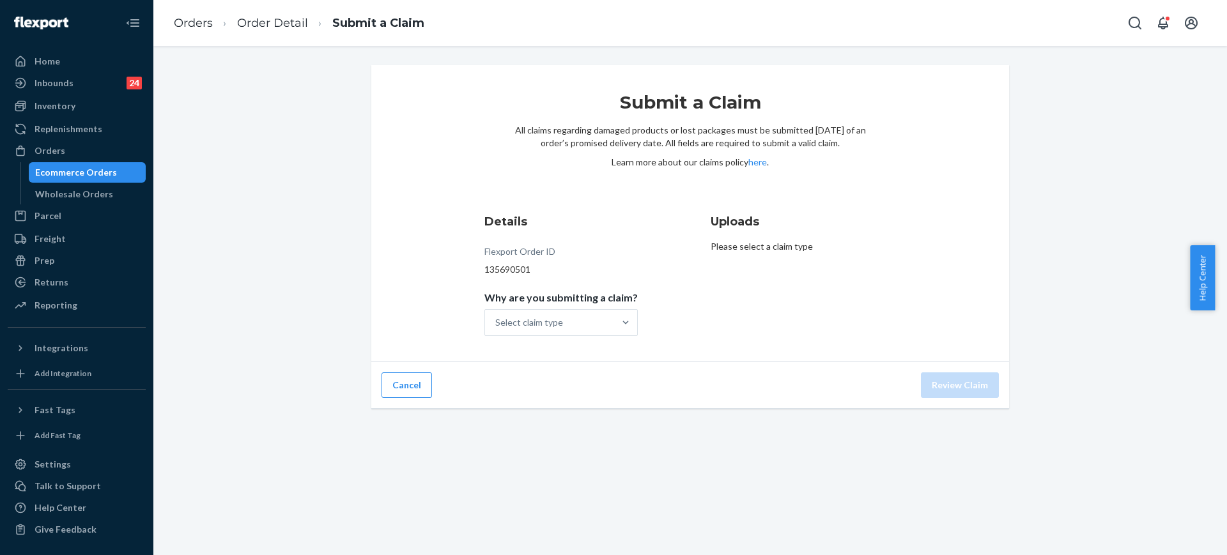
click at [558, 339] on div "Details Flexport Order ID 135690501 Why are you submitting a claim? Select clai…" at bounding box center [576, 275] width 185 height 138
click at [576, 321] on div "Select claim type" at bounding box center [549, 323] width 129 height 26
click at [496, 321] on input "Why are you submitting a claim? option Order delivered but lost focused, 1 of 4…" at bounding box center [495, 322] width 1 height 13
click at [515, 422] on div "Missing product" at bounding box center [561, 431] width 148 height 26
click at [496, 329] on input "Why are you submitting a claim? option Incorrect product focused, 3 of 4. 4 res…" at bounding box center [495, 322] width 1 height 13
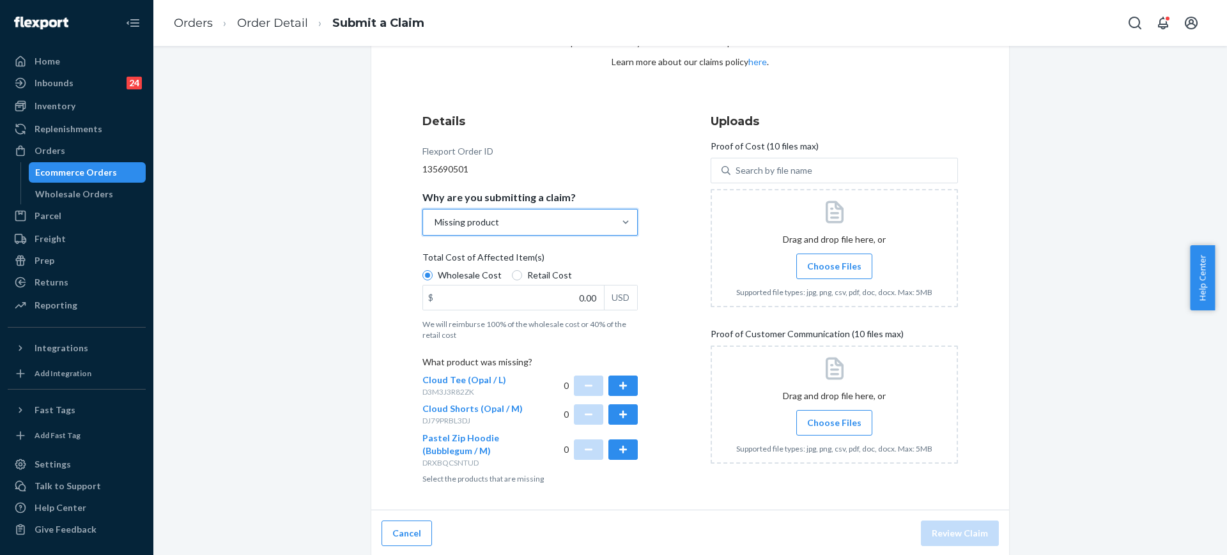
scroll to position [102, 0]
click at [615, 378] on button "button" at bounding box center [622, 384] width 29 height 20
click at [617, 418] on button "button" at bounding box center [622, 412] width 29 height 20
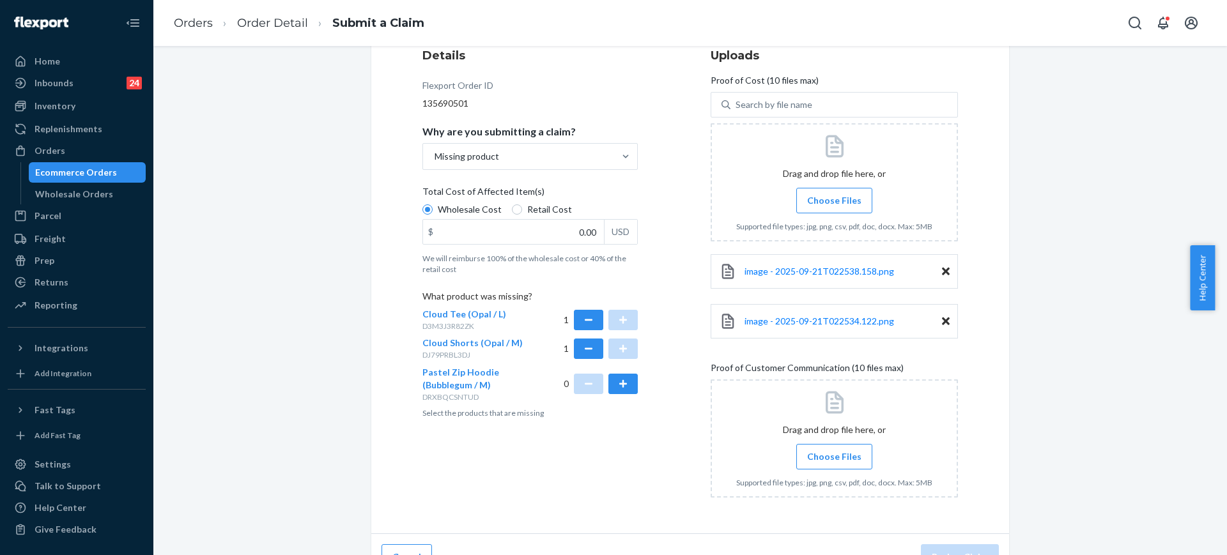
scroll to position [182, 0]
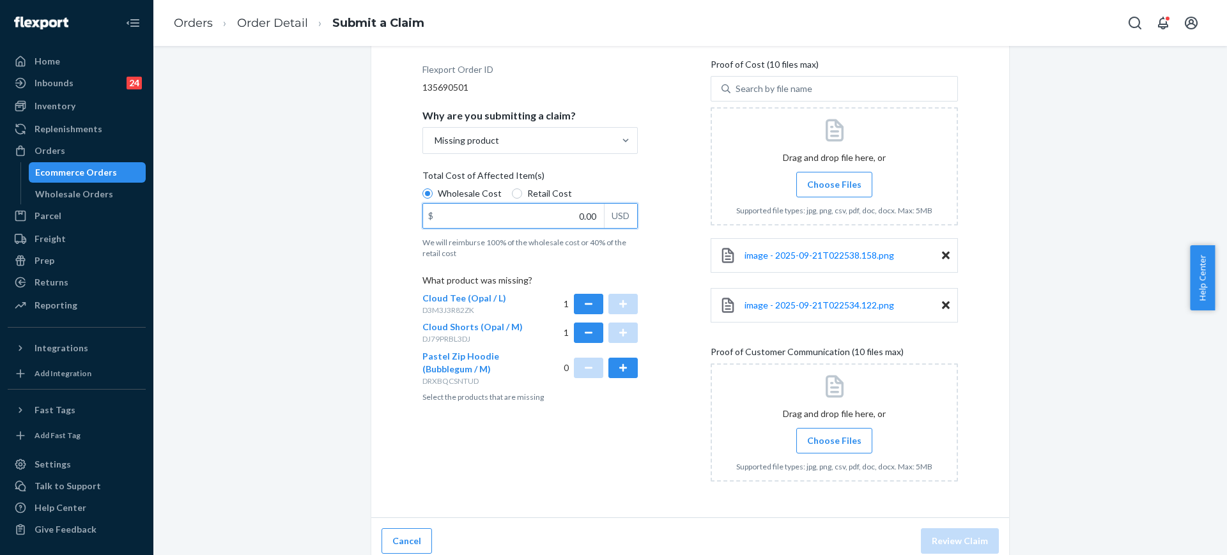
click at [572, 219] on input "0.00" at bounding box center [513, 216] width 181 height 24
type input "40.00"
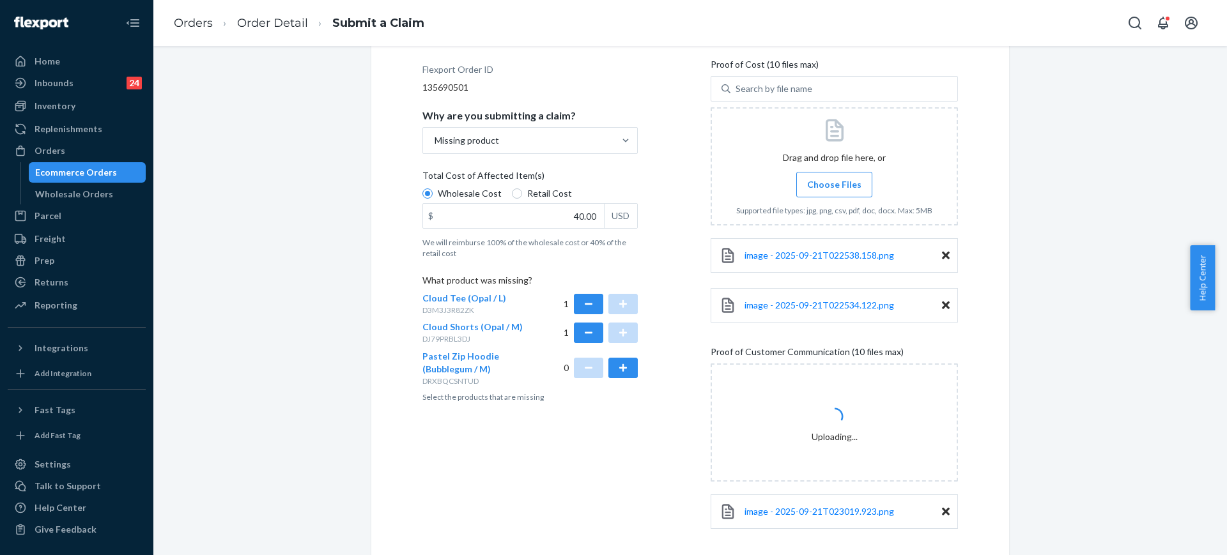
click at [616, 469] on div "Details Flexport Order ID 135690501 Why are you submitting a claim? Missing pro…" at bounding box center [545, 287] width 247 height 526
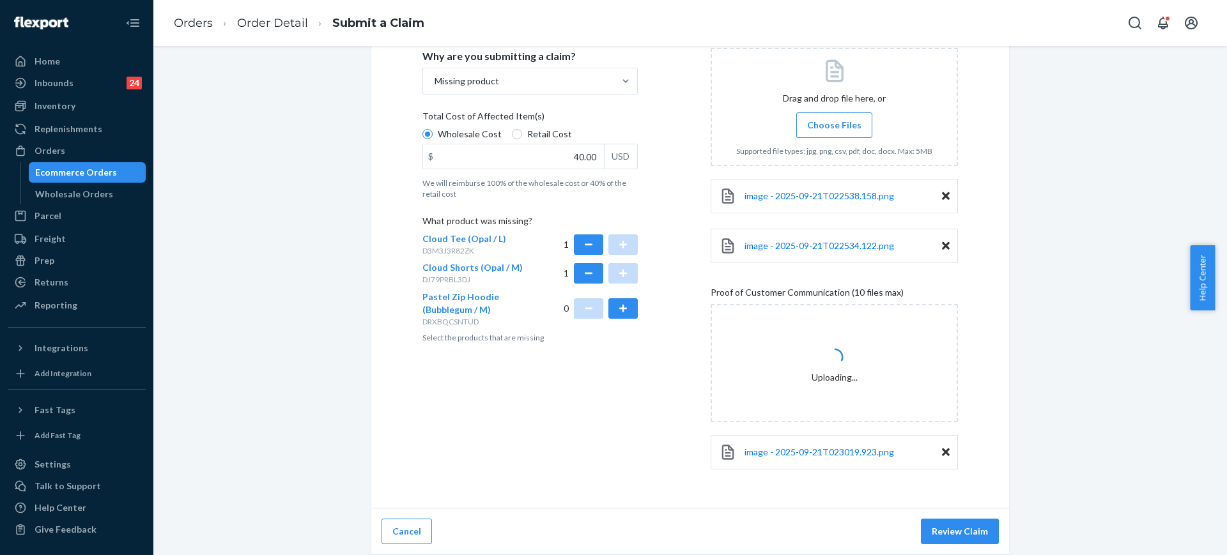
click at [1041, 441] on div "Submit a Claim All claims regarding damaged products or lost packages must be s…" at bounding box center [690, 190] width 1054 height 732
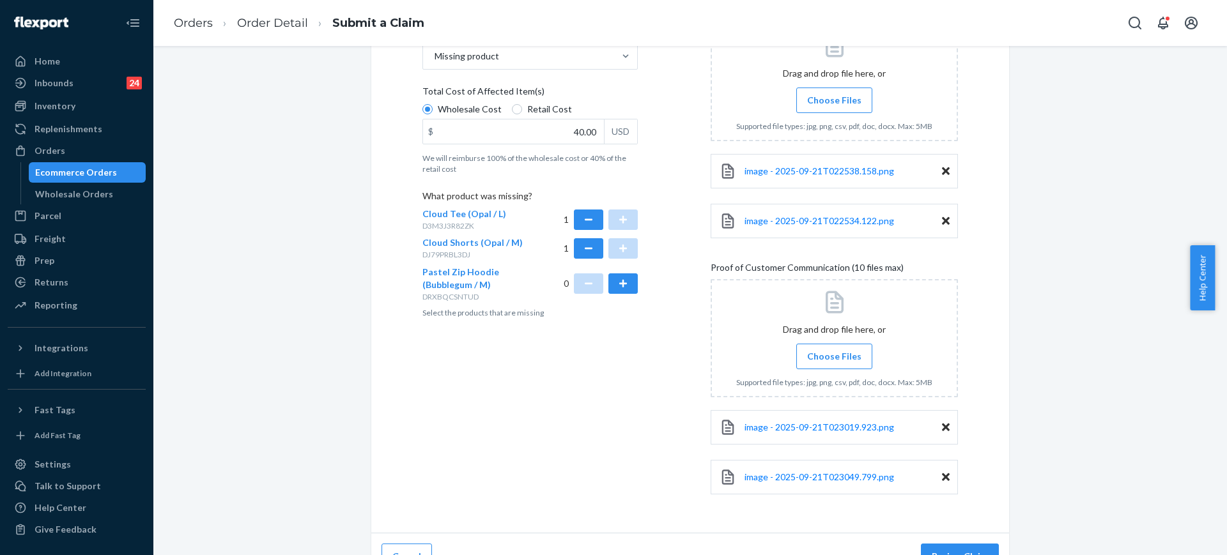
scroll to position [291, 0]
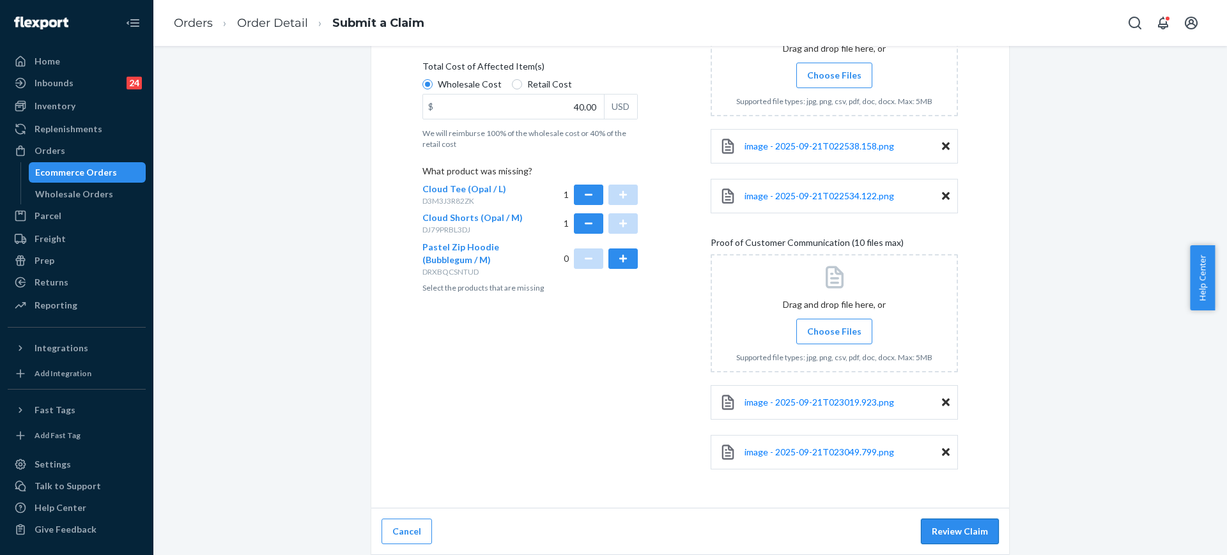
click at [975, 530] on button "Review Claim" at bounding box center [960, 532] width 78 height 26
click at [975, 531] on button "Review Claim" at bounding box center [960, 532] width 78 height 26
click at [962, 531] on button "Review Claim" at bounding box center [960, 532] width 78 height 26
click at [965, 537] on button "Review Claim" at bounding box center [960, 532] width 78 height 26
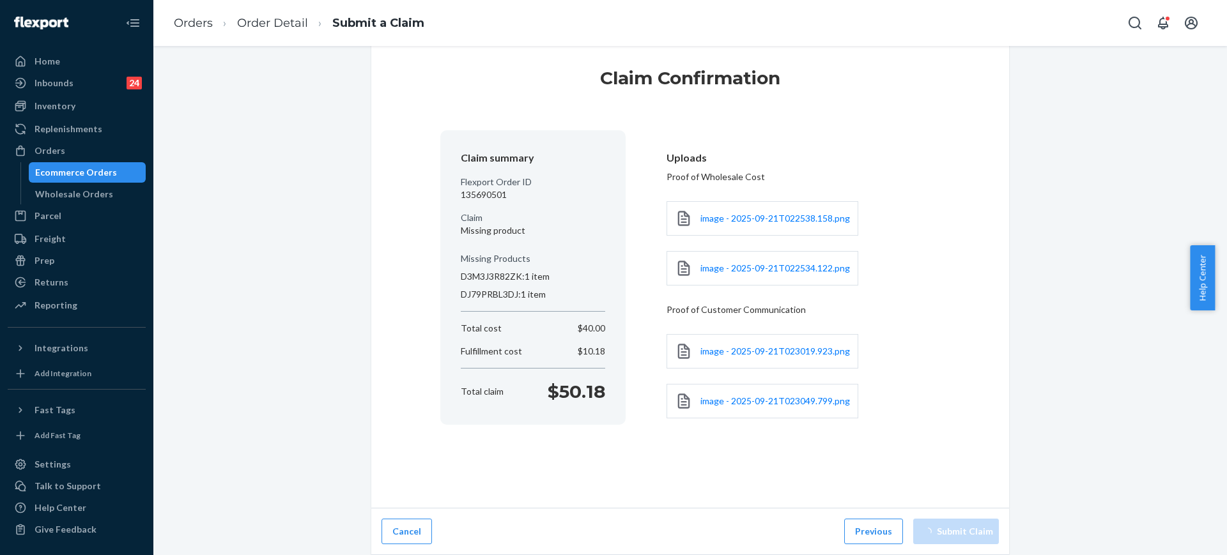
scroll to position [0, 0]
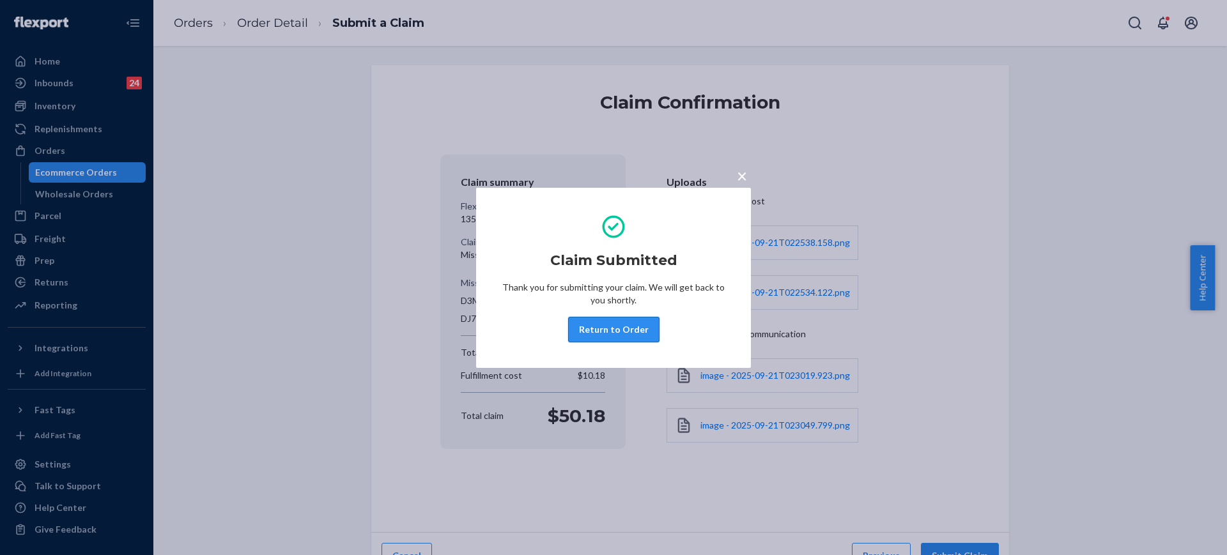
click at [615, 321] on button "Return to Order" at bounding box center [613, 330] width 91 height 26
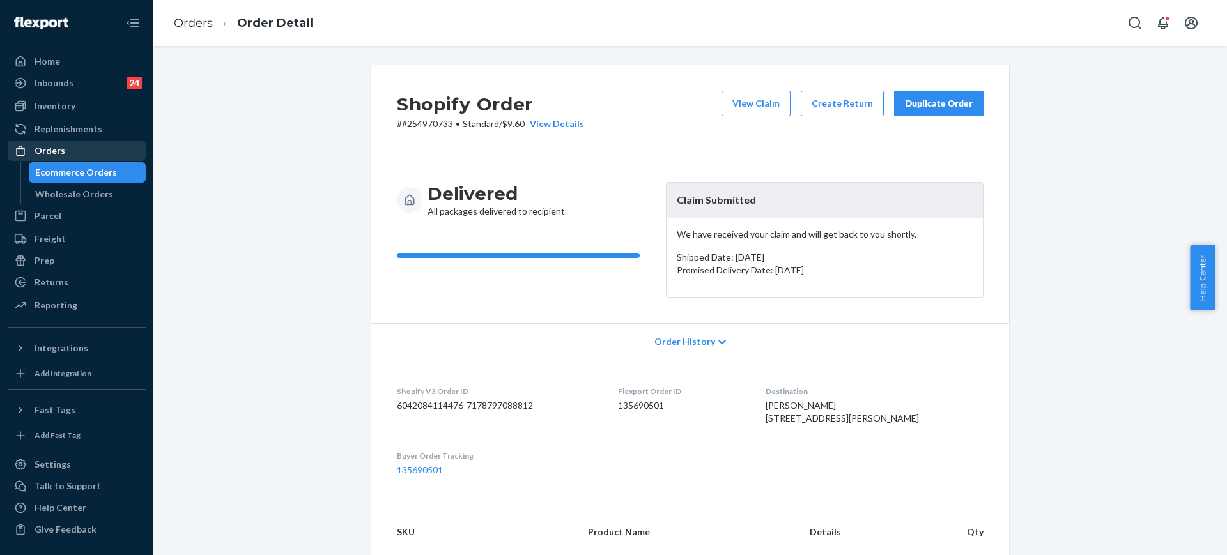
click at [65, 142] on div "Orders" at bounding box center [76, 151] width 135 height 18
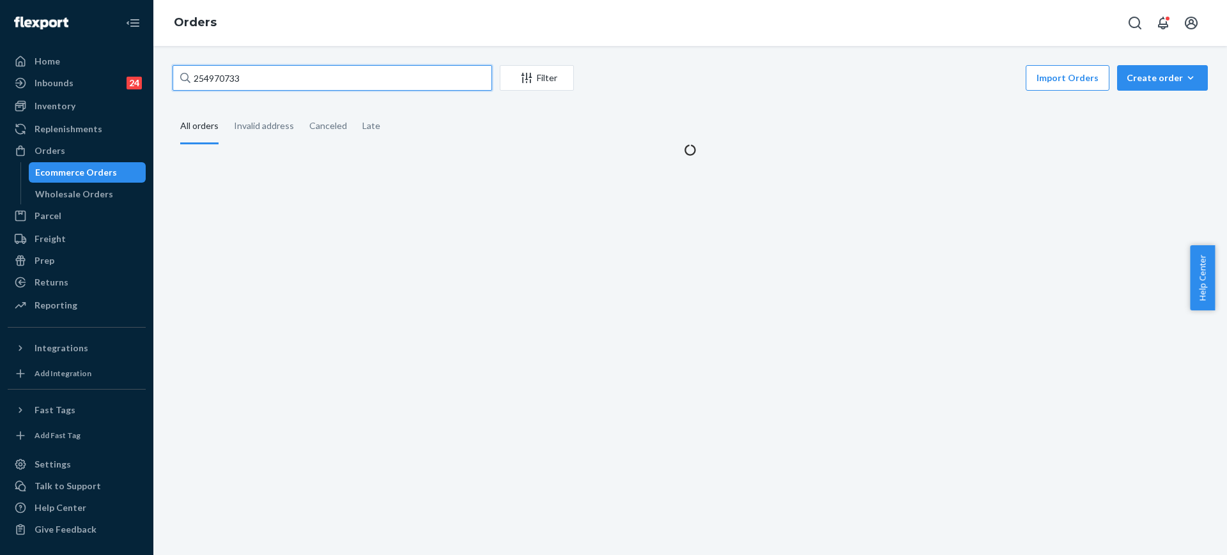
click at [326, 81] on input "254970733" at bounding box center [331, 78] width 319 height 26
paste input "5217646"
type input "255217646"
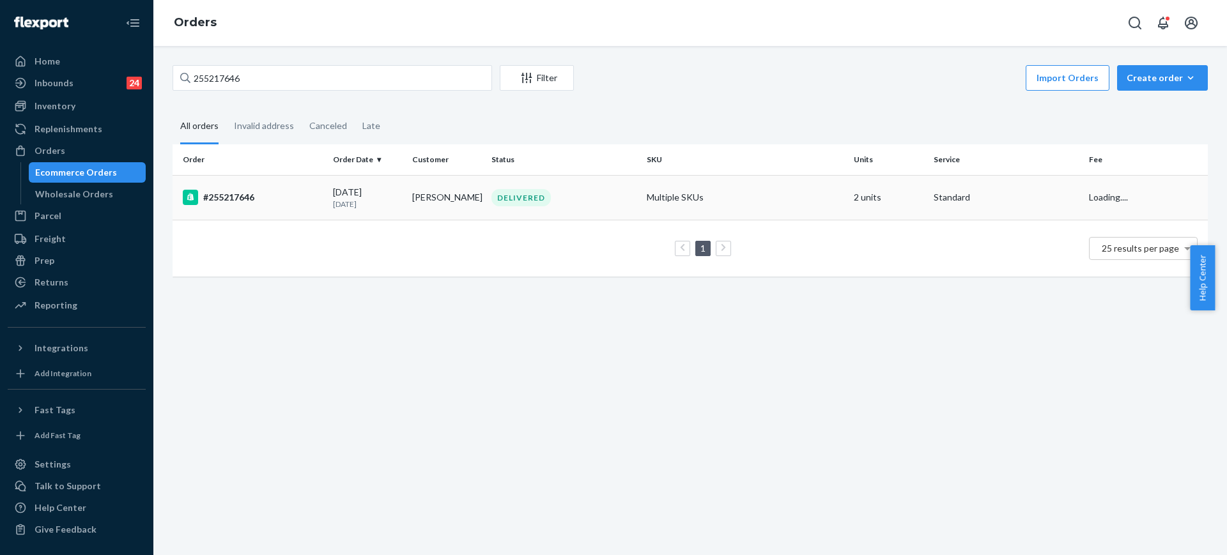
click at [757, 193] on td "Multiple SKUs" at bounding box center [744, 197] width 207 height 45
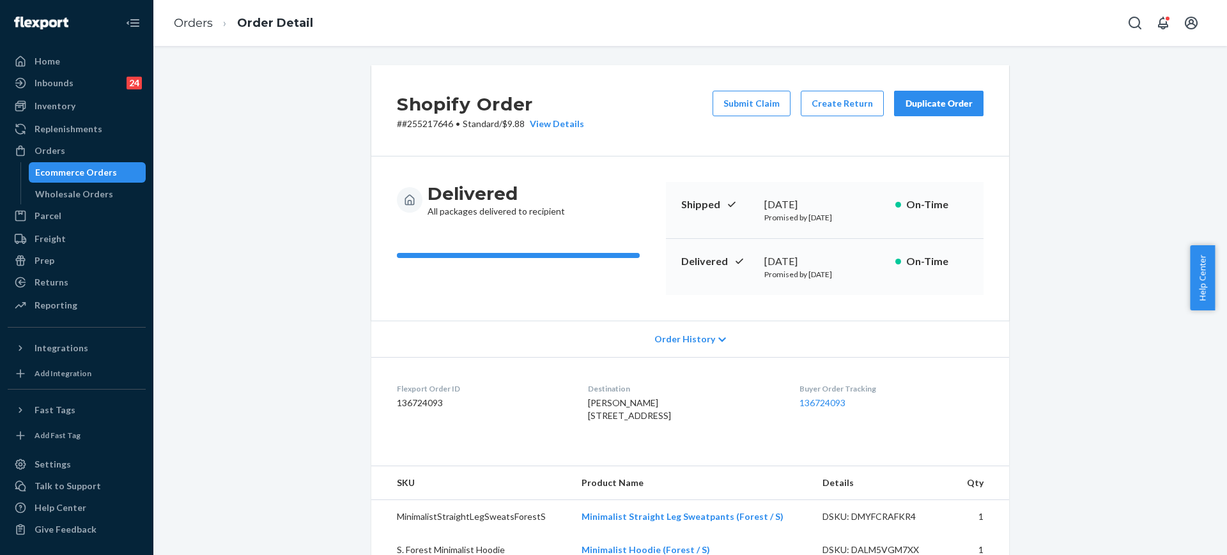
click at [808, 121] on div "Submit Claim Create Return Duplicate Order" at bounding box center [847, 111] width 281 height 40
click at [818, 105] on button "Create Return" at bounding box center [842, 104] width 83 height 26
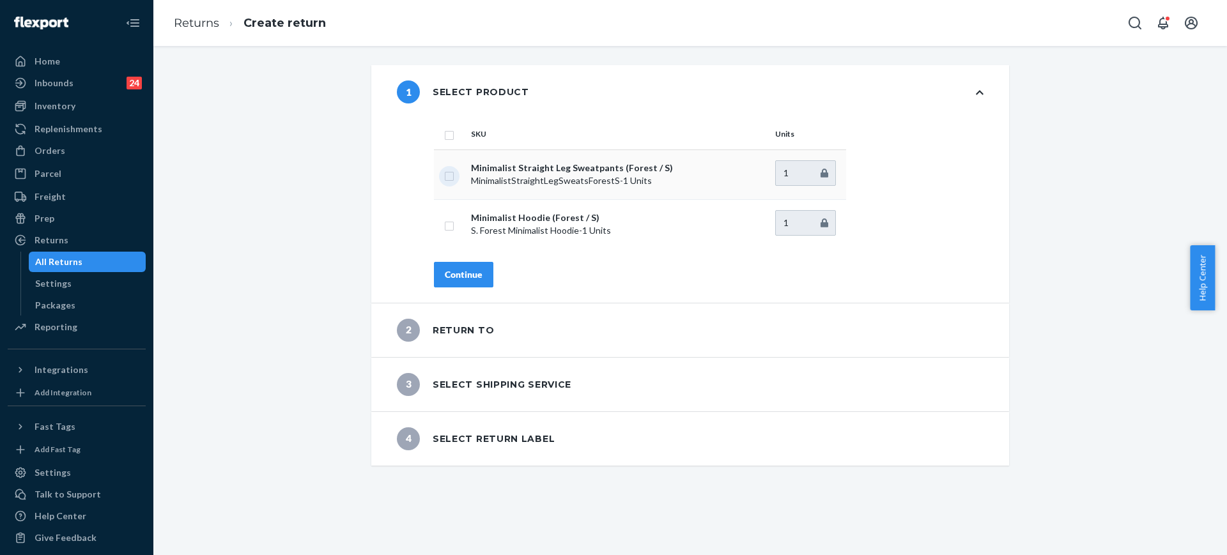
click at [444, 173] on input "checkbox" at bounding box center [449, 174] width 10 height 13
checkbox input "true"
click at [444, 229] on input "checkbox" at bounding box center [449, 224] width 10 height 13
checkbox input "true"
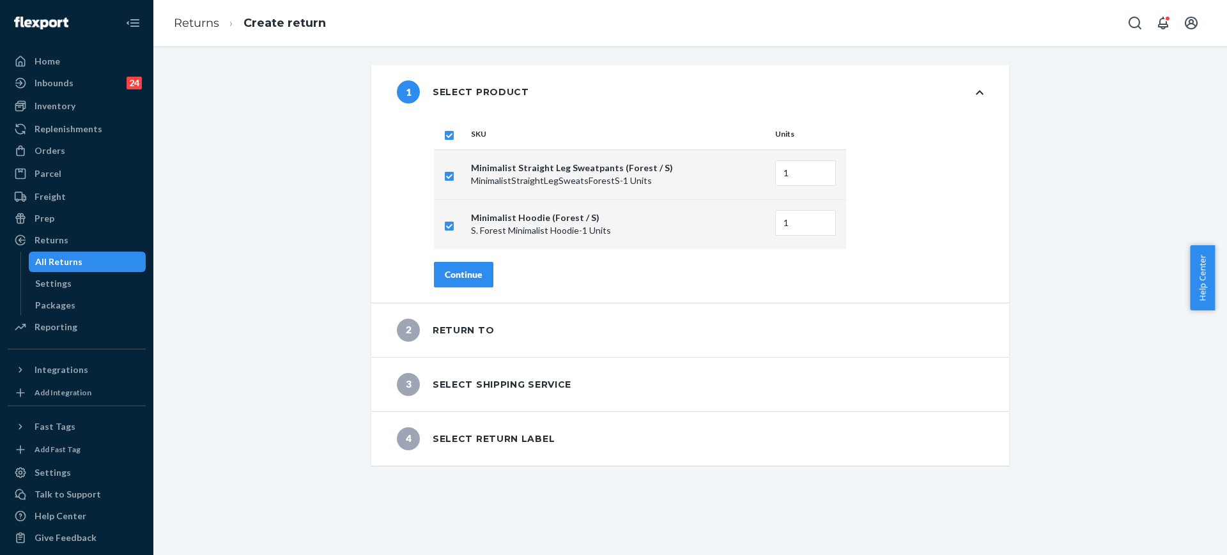
click at [453, 264] on button "Continue" at bounding box center [463, 275] width 59 height 26
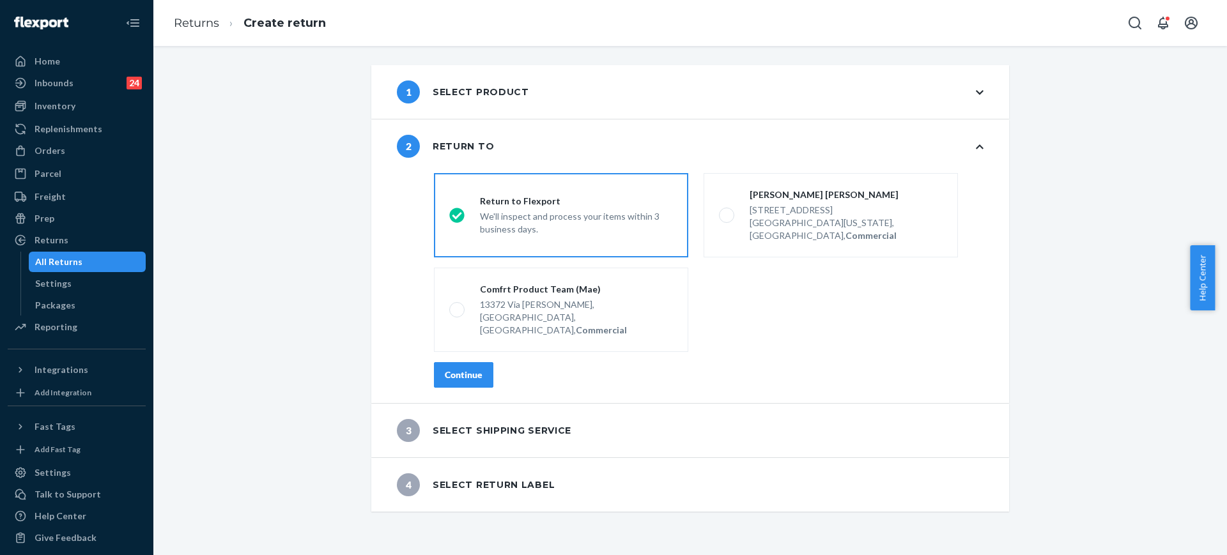
click at [467, 362] on button "Continue" at bounding box center [463, 375] width 59 height 26
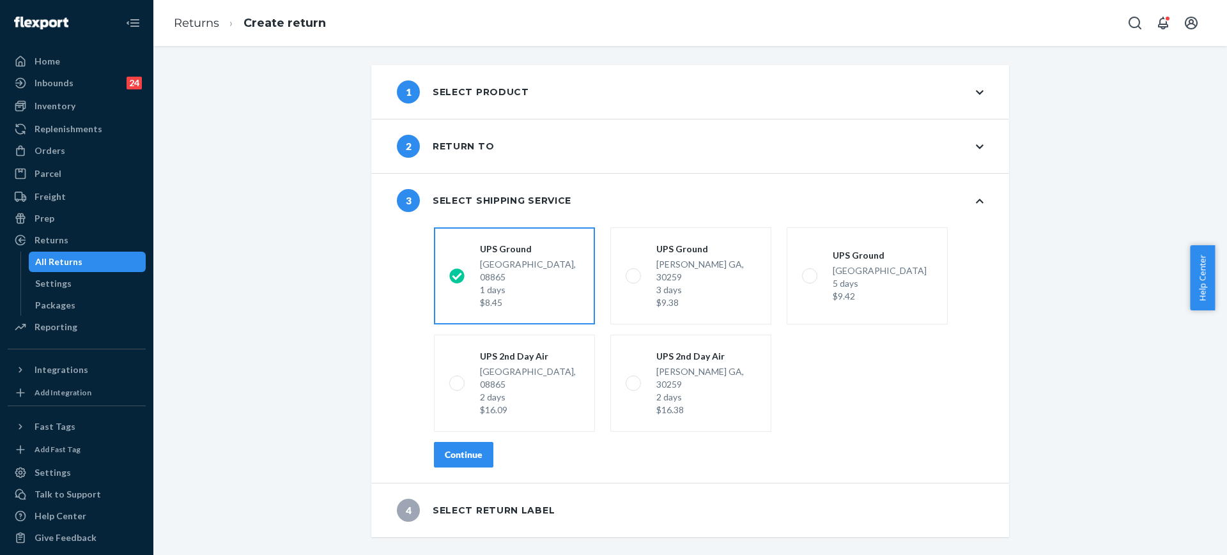
click at [466, 442] on button "Continue" at bounding box center [463, 455] width 59 height 26
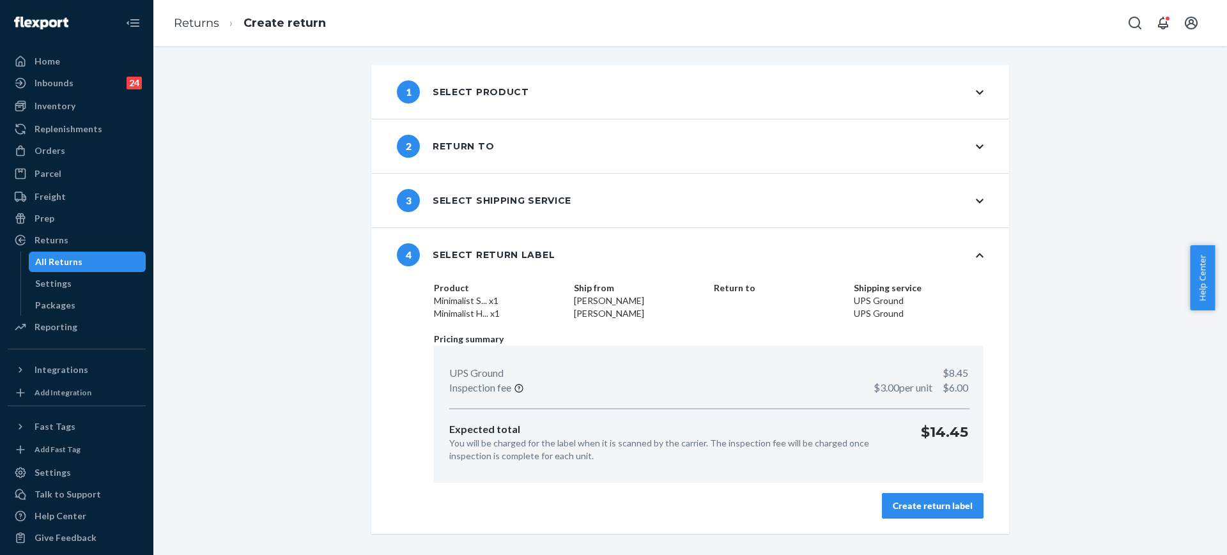
click at [935, 508] on div "Create return label" at bounding box center [933, 506] width 80 height 13
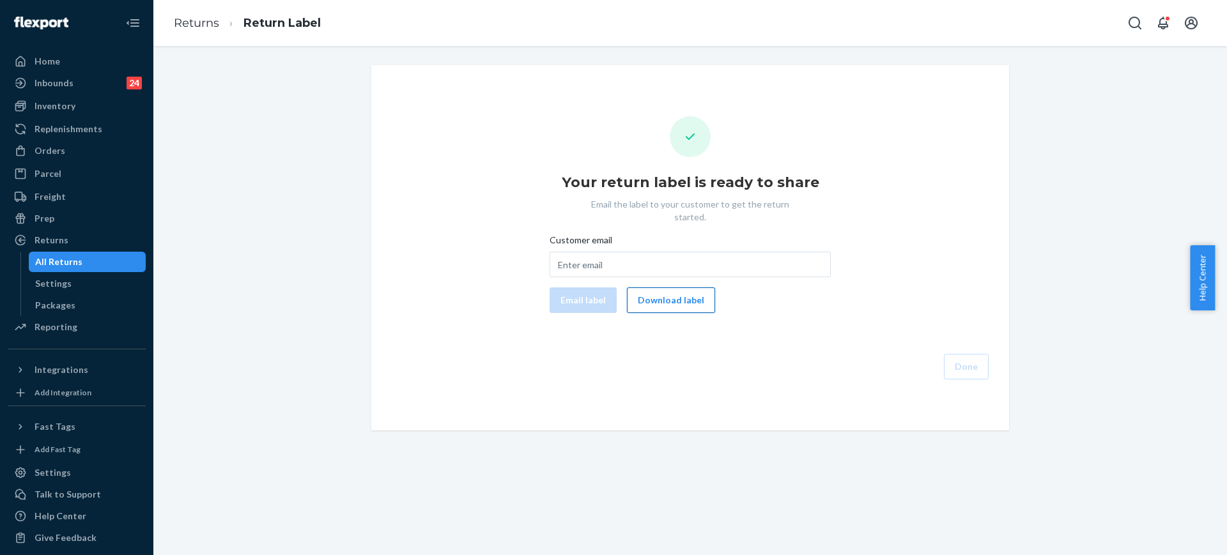
click at [673, 289] on button "Download label" at bounding box center [671, 300] width 88 height 26
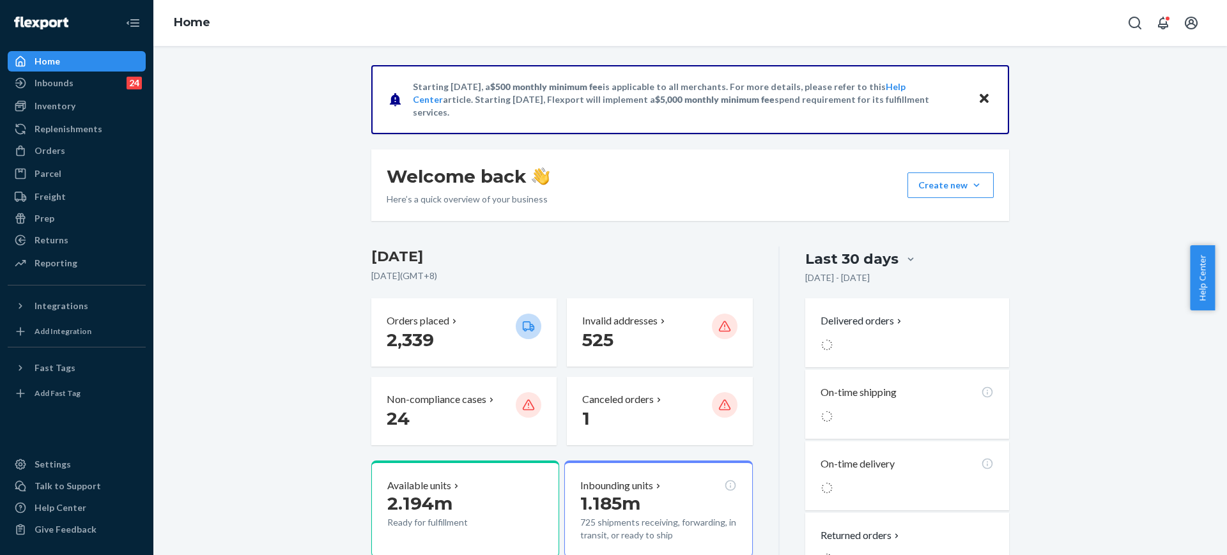
drag, startPoint x: 72, startPoint y: 147, endPoint x: 149, endPoint y: 116, distance: 83.2
click at [72, 147] on div "Orders" at bounding box center [76, 151] width 135 height 18
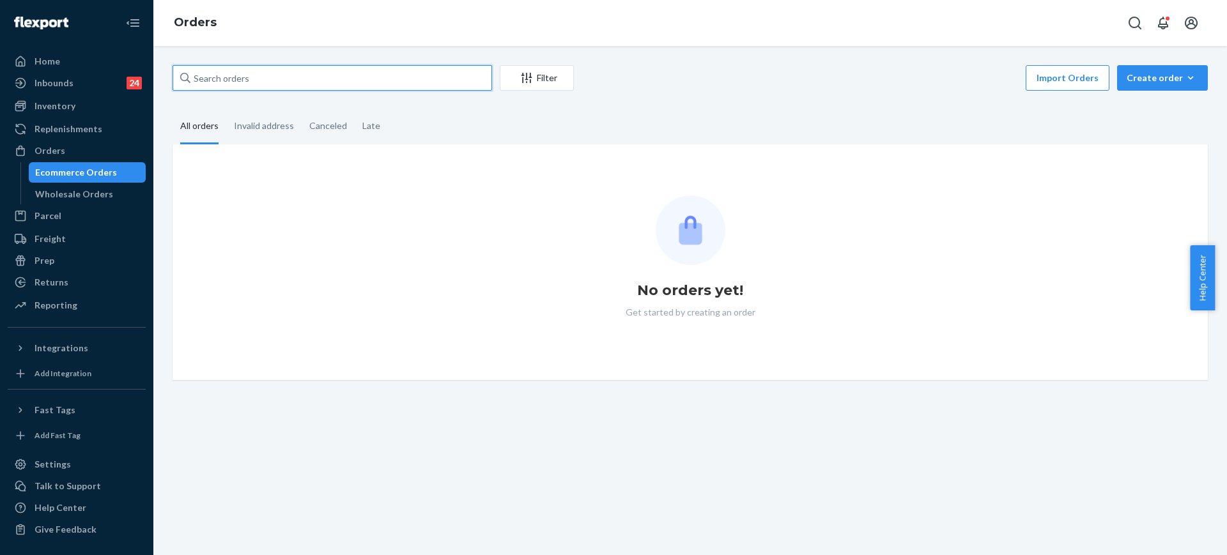
click at [300, 70] on input "text" at bounding box center [331, 78] width 319 height 26
paste input "255164790"
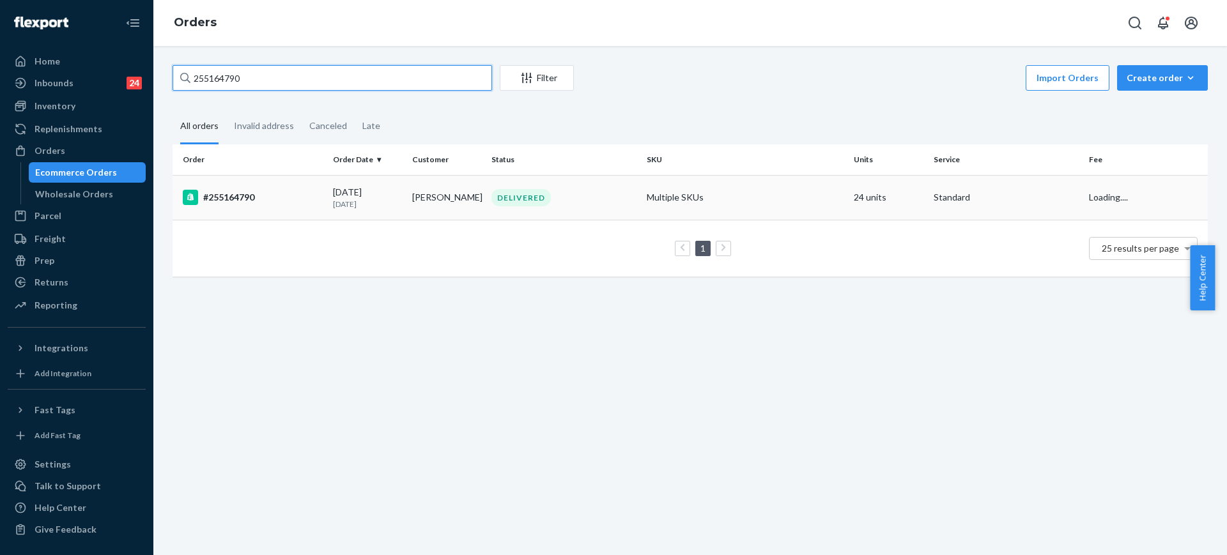
type input "255164790"
click at [928, 204] on td "Standard" at bounding box center [1005, 197] width 155 height 45
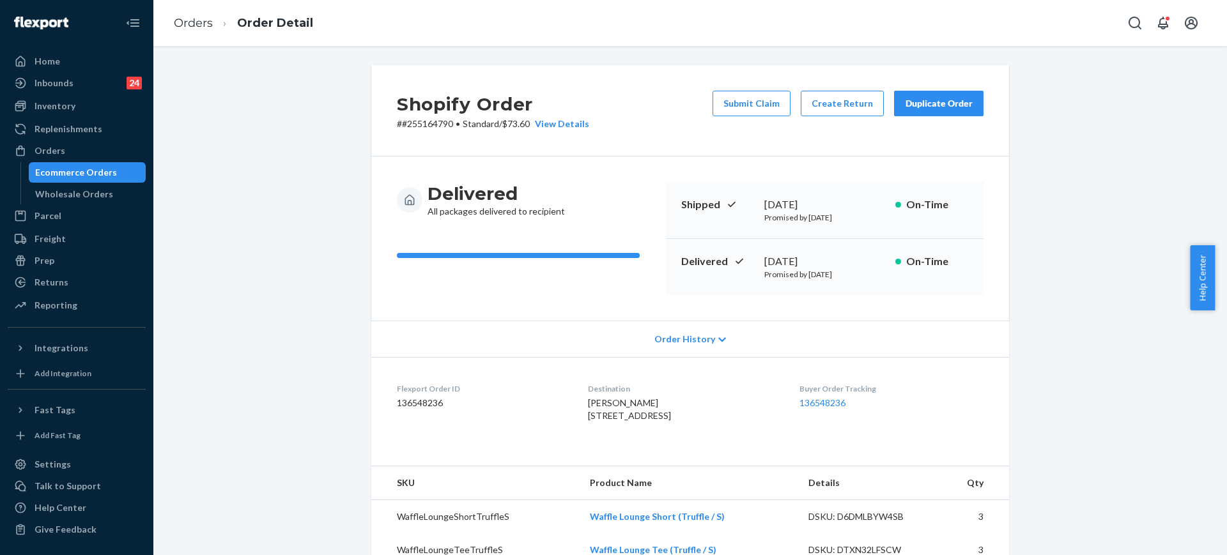
click at [438, 127] on p "# #255164790 • Standard / $73.60 View Details" at bounding box center [493, 124] width 192 height 13
copy p "255164790"
click at [104, 156] on div "Orders" at bounding box center [76, 151] width 135 height 18
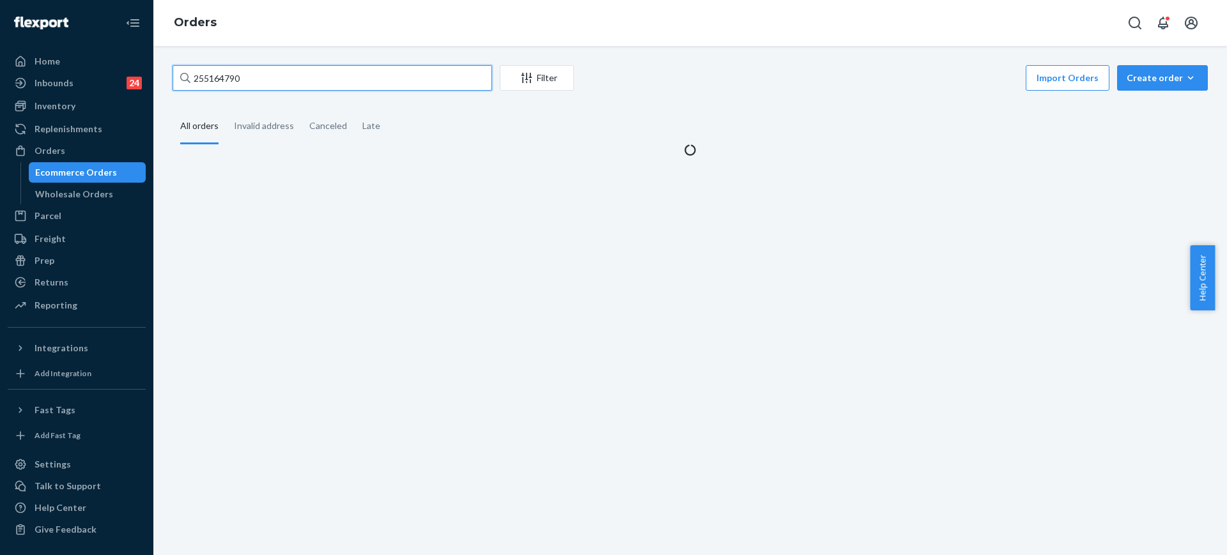
click at [282, 72] on input "255164790" at bounding box center [331, 78] width 319 height 26
click at [283, 73] on input "255164790" at bounding box center [331, 78] width 319 height 26
drag, startPoint x: 283, startPoint y: 73, endPoint x: 372, endPoint y: 103, distance: 93.9
click at [284, 73] on input "255164790" at bounding box center [331, 78] width 319 height 26
paste input "3746339"
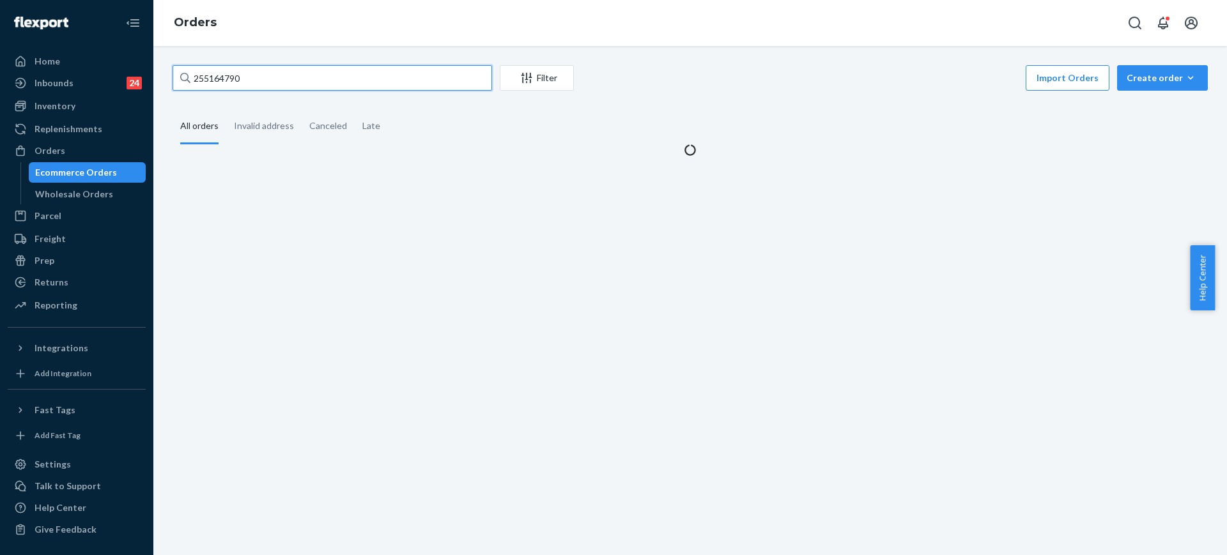
type input "253746339"
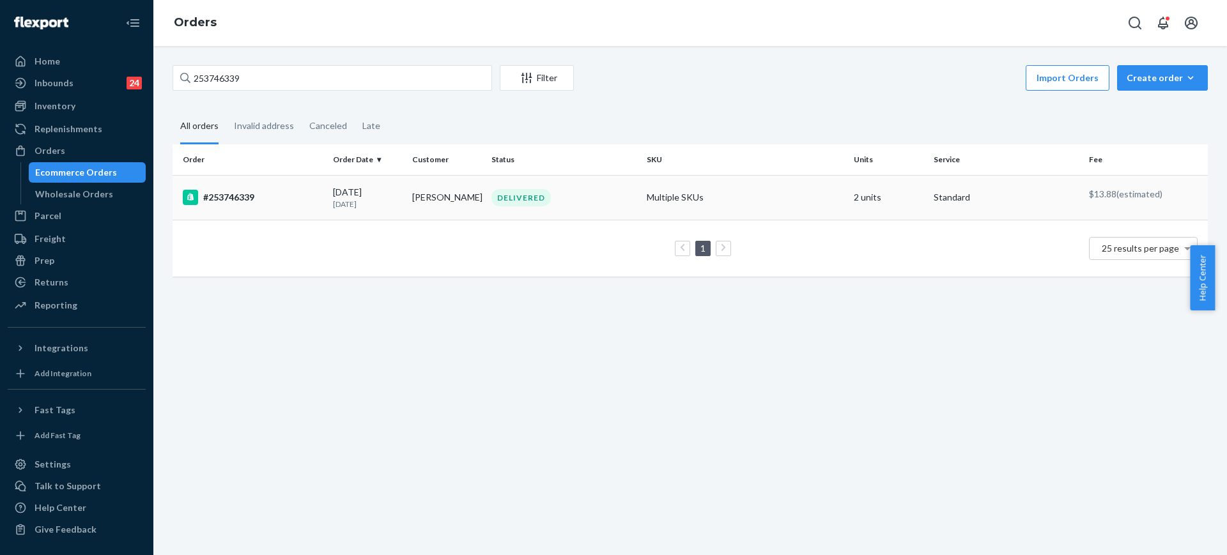
click at [859, 208] on td "2 units" at bounding box center [887, 197] width 79 height 45
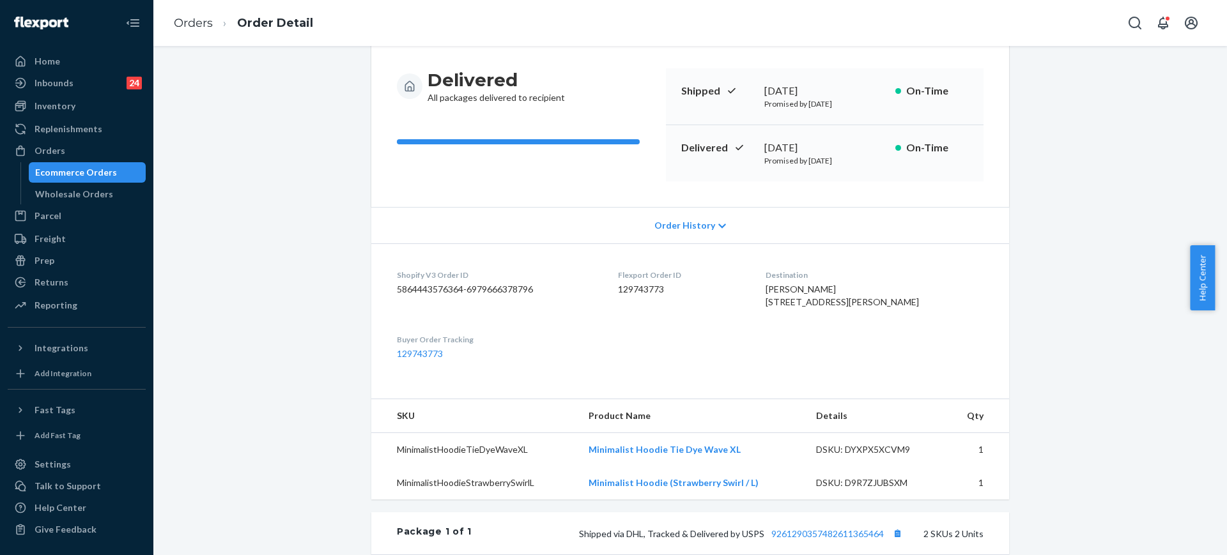
scroll to position [240, 0]
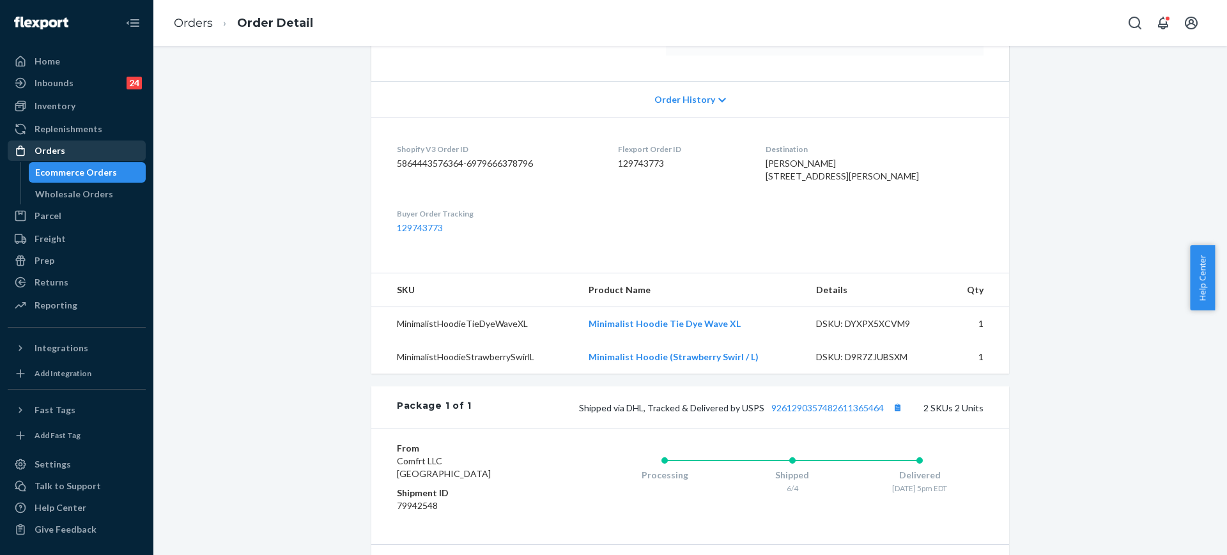
click at [62, 148] on div "Orders" at bounding box center [49, 150] width 31 height 13
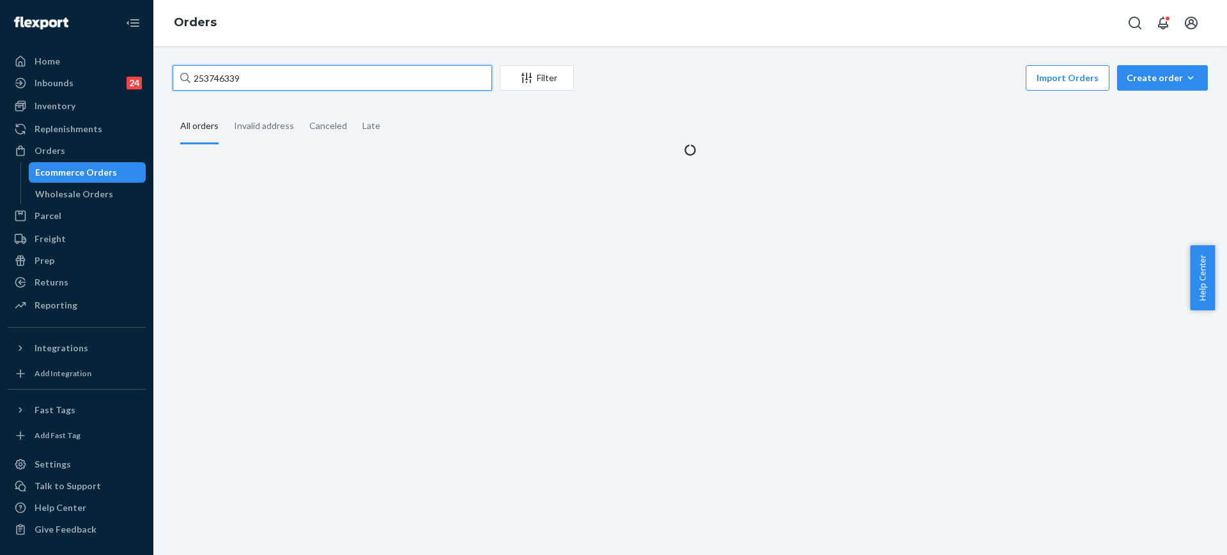
click at [301, 78] on input "253746339" at bounding box center [331, 78] width 319 height 26
click at [300, 78] on input "253746339" at bounding box center [331, 78] width 319 height 26
paste input "523016"
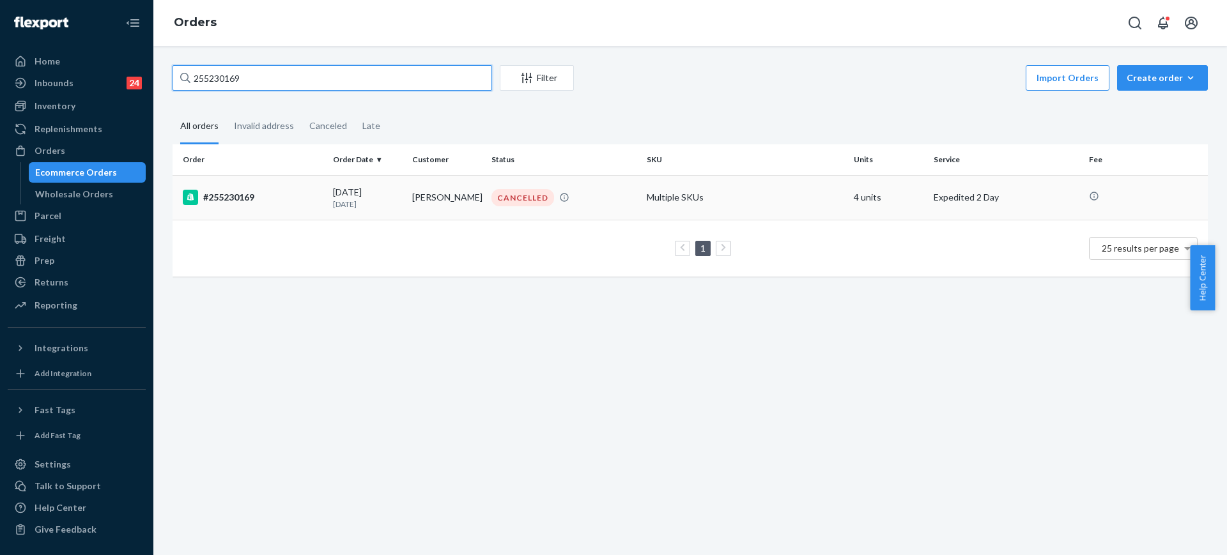
type input "255230169"
click at [832, 187] on td "Multiple SKUs" at bounding box center [744, 197] width 207 height 45
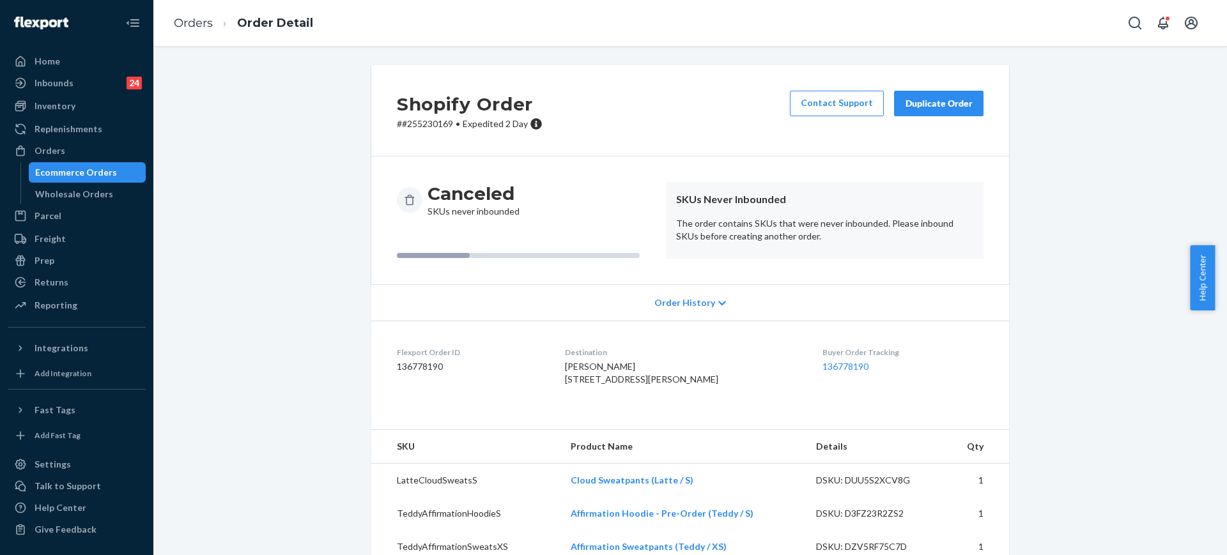
scroll to position [82, 0]
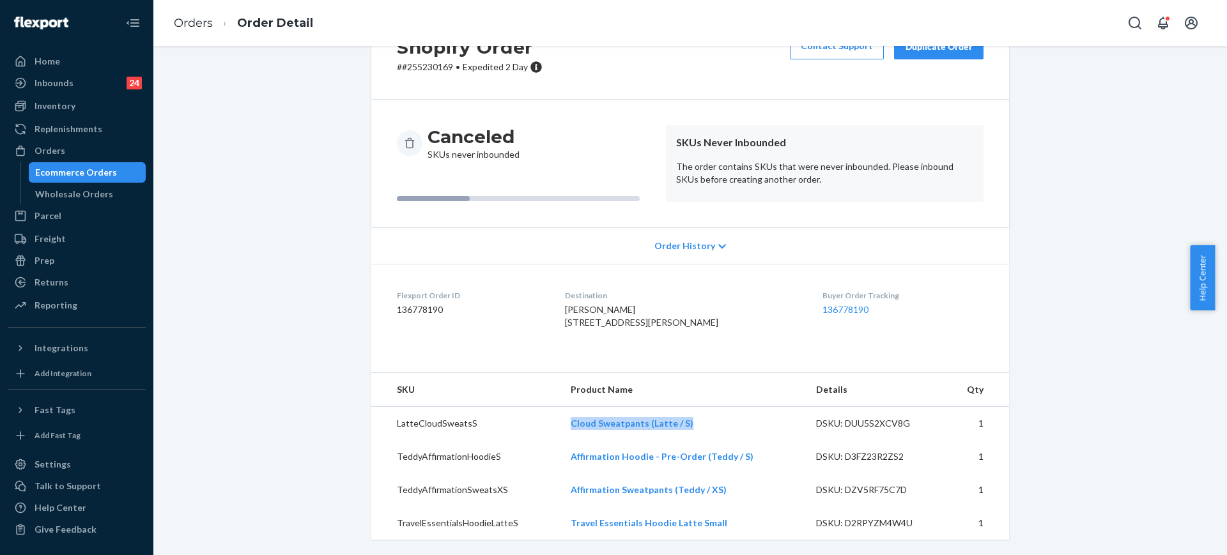
copy link "Cloud Sweatpants (Latte / S)"
drag, startPoint x: 673, startPoint y: 431, endPoint x: 567, endPoint y: 424, distance: 106.3
click at [567, 424] on td "Cloud Sweatpants (Latte / S)" at bounding box center [682, 424] width 245 height 34
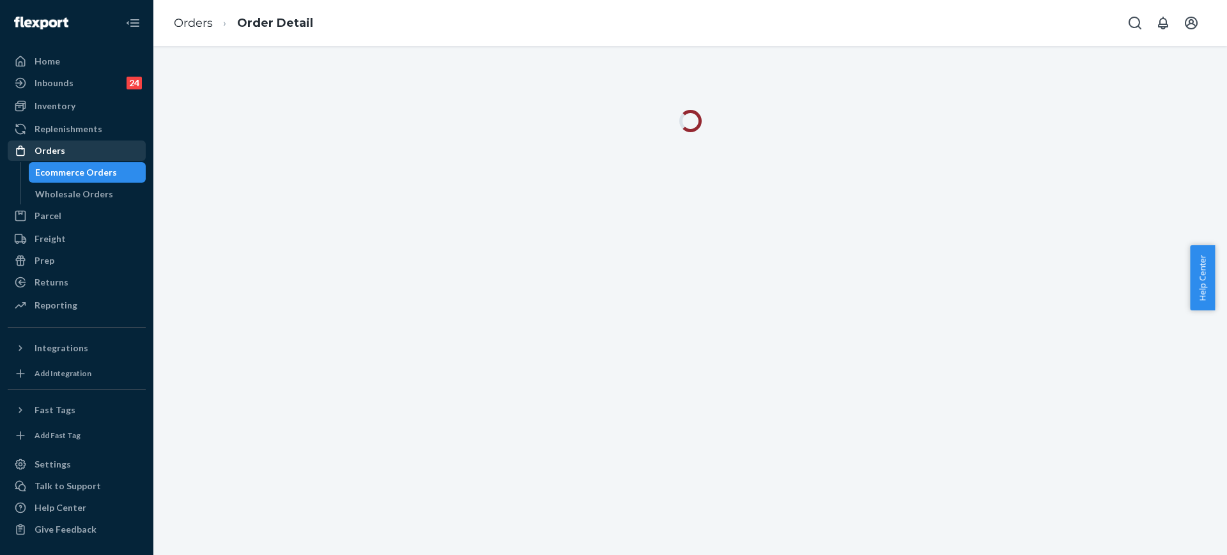
click at [56, 152] on div "Orders" at bounding box center [49, 150] width 31 height 13
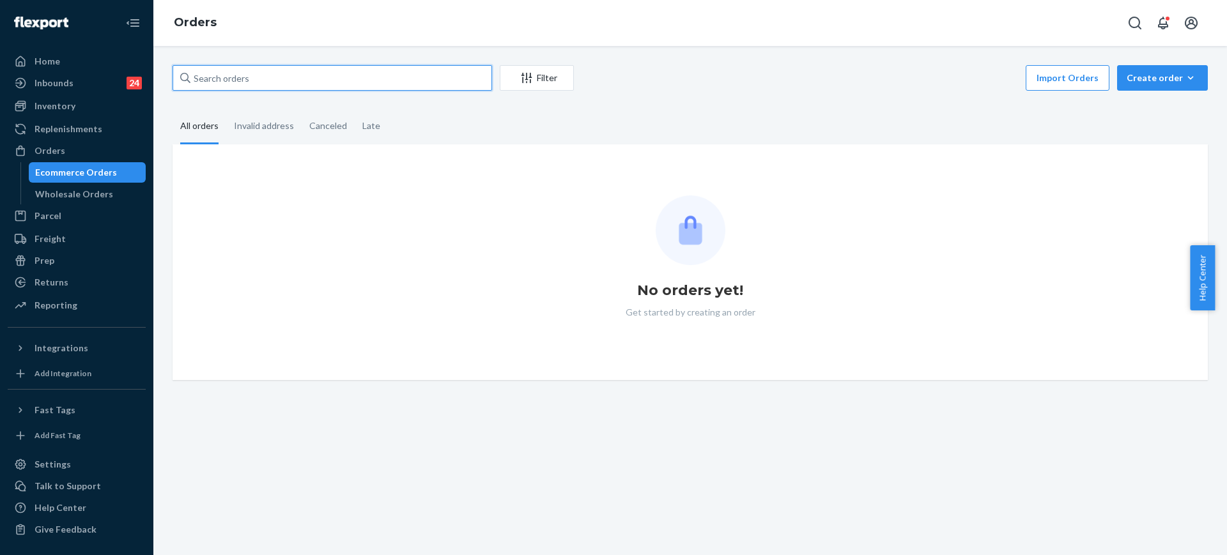
click at [265, 86] on input "text" at bounding box center [331, 78] width 319 height 26
paste input "Cloud Sweatpants (Latte / S)"
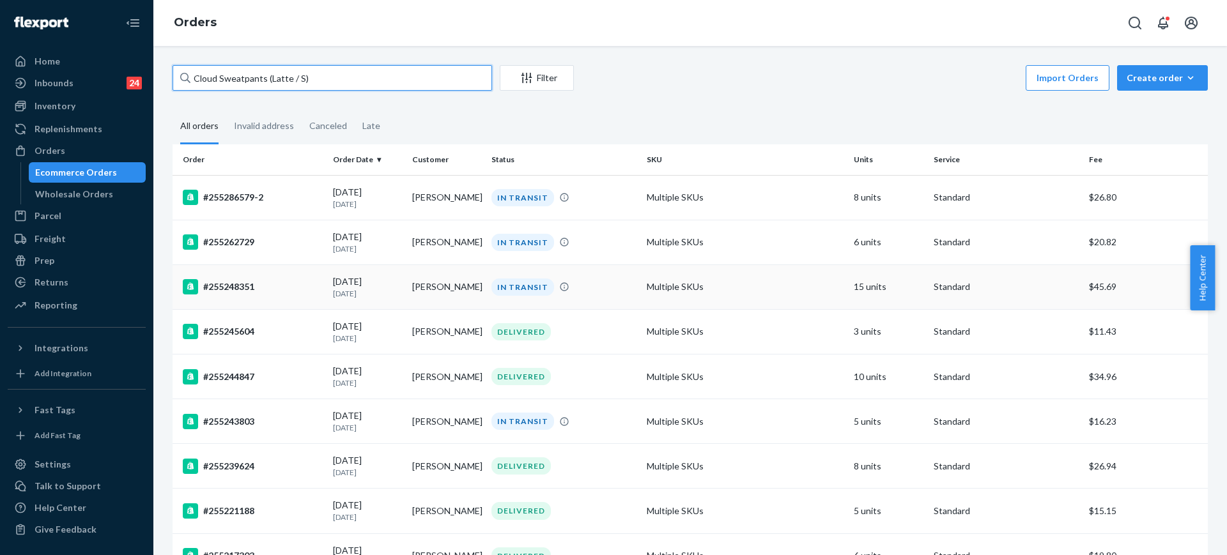
type input "Cloud Sweatpants (Latte / S)"
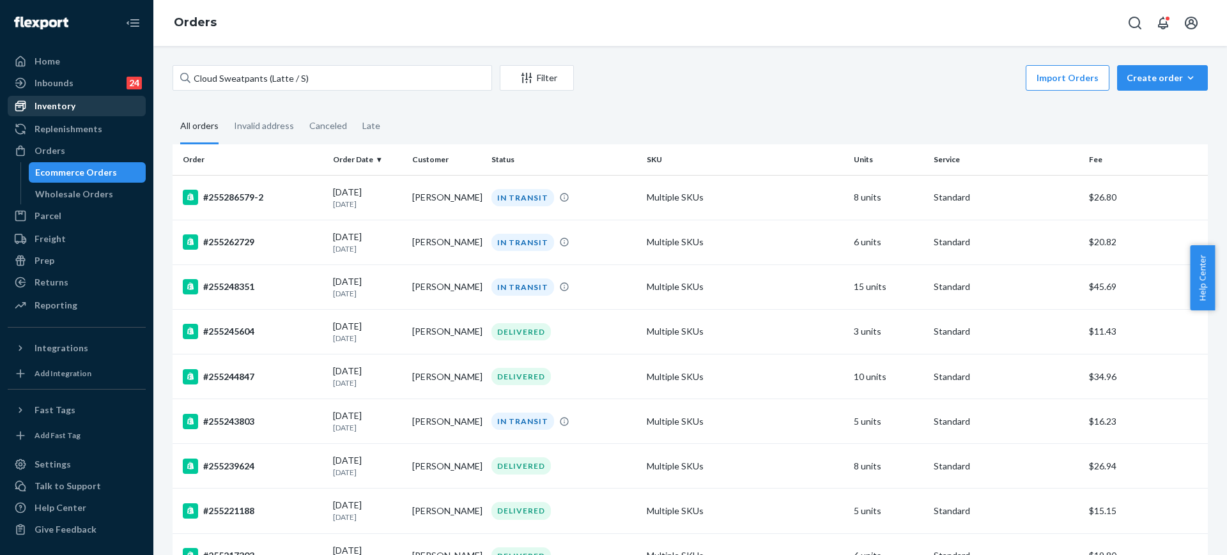
click at [79, 101] on div "Inventory" at bounding box center [76, 106] width 135 height 18
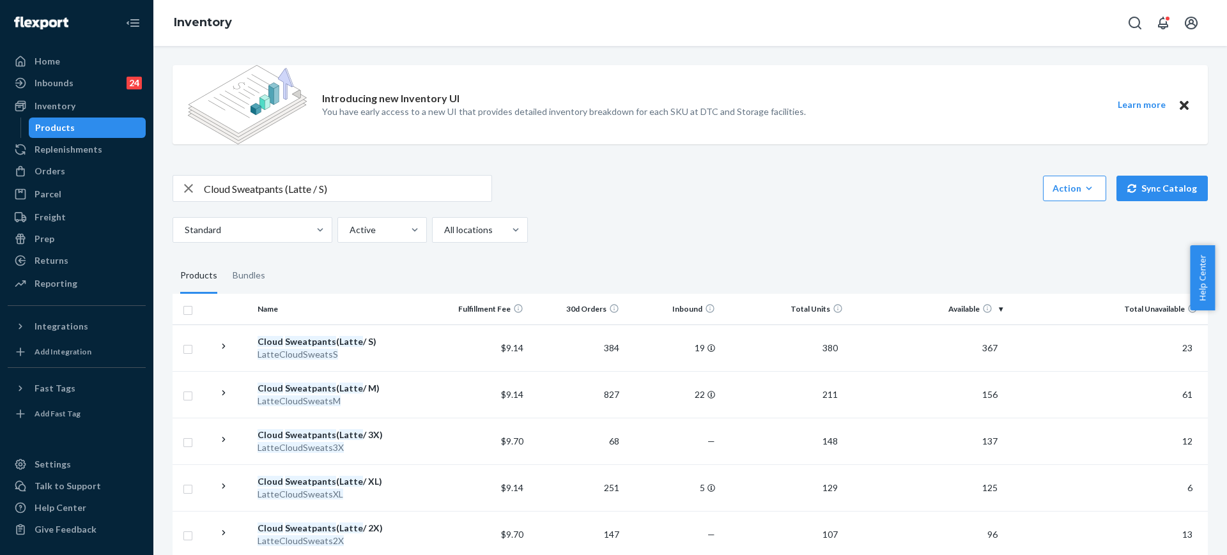
click at [364, 185] on input "Cloud Sweatpants (Latte / S)" at bounding box center [347, 189] width 287 height 26
paste input "Affirmation Hoodie Teddy / S SKU"
click at [364, 185] on input "Cloud Sweatpants (Latte / S)" at bounding box center [347, 189] width 287 height 26
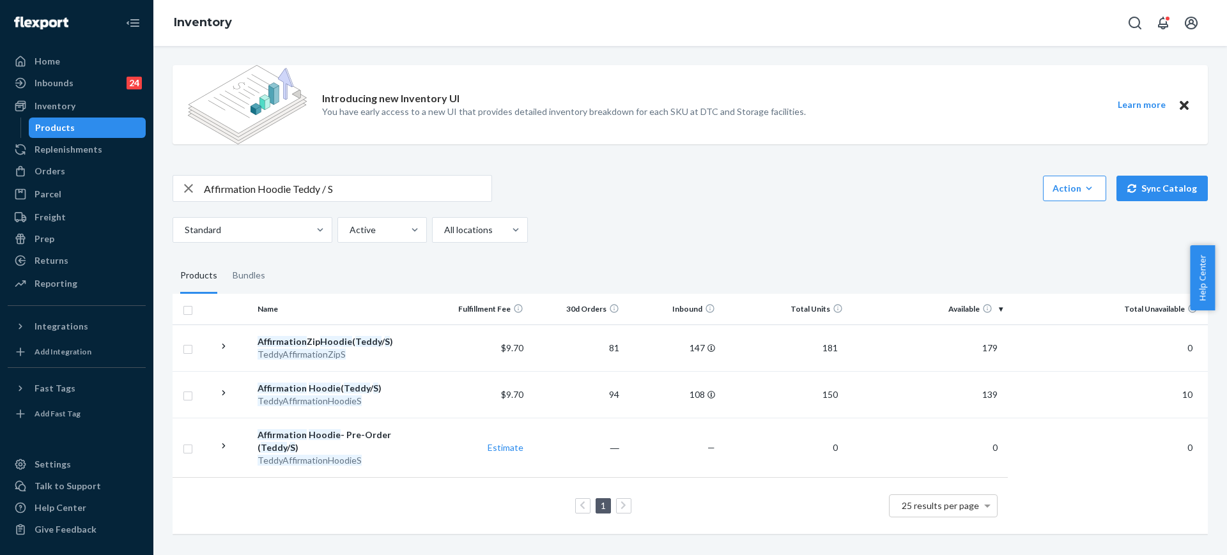
click at [397, 189] on input "Affirmation Hoodie Teddy / S" at bounding box center [347, 189] width 287 height 26
click at [396, 188] on input "Affirmation Hoodie Teddy / S" at bounding box center [347, 189] width 287 height 26
paste input "Straight Leg Sweatpants Teddy / XS"
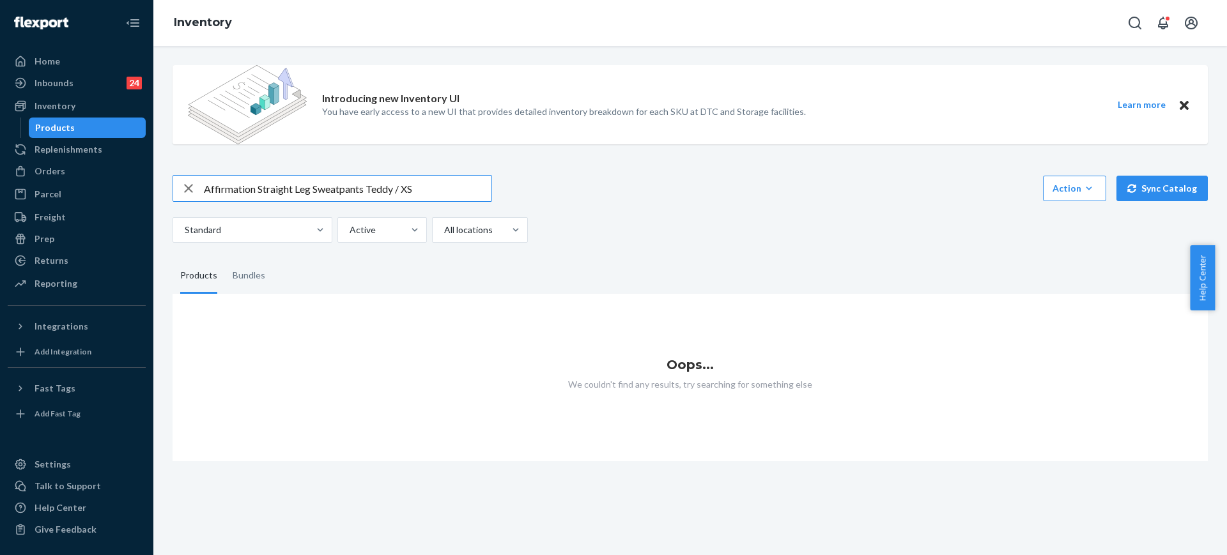
click at [436, 188] on input "Affirmation Straight Leg Sweatpants Teddy / XS" at bounding box center [347, 189] width 287 height 26
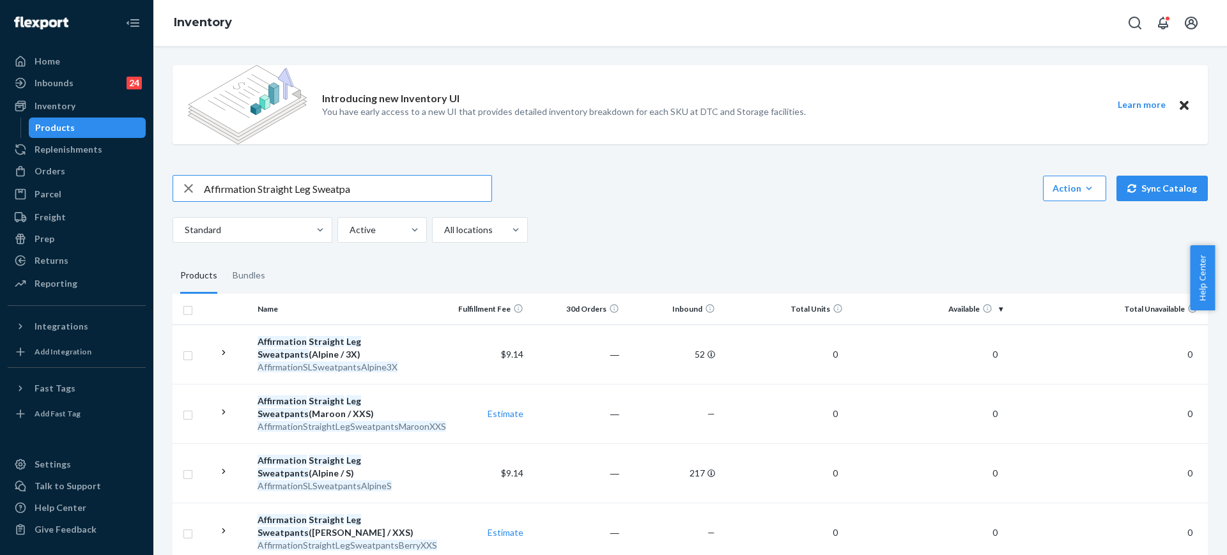
click at [408, 195] on input "Affirmation Straight Leg Sweatpa" at bounding box center [347, 189] width 287 height 26
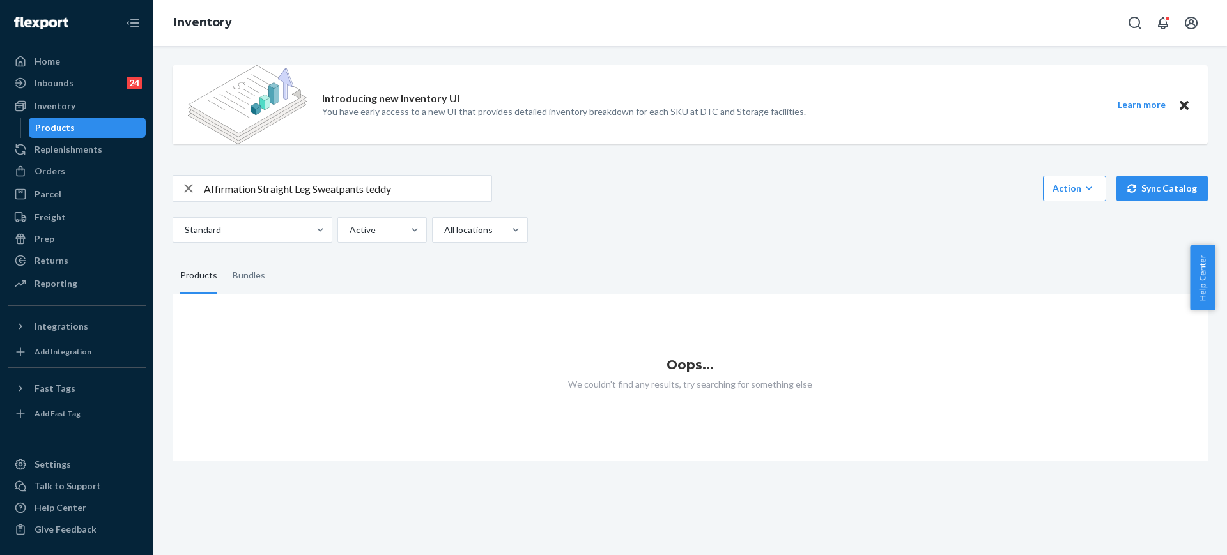
click at [425, 196] on input "Affirmation Straight Leg Sweatpants teddy" at bounding box center [347, 189] width 287 height 26
type input "straightleg teddy"
click at [342, 190] on input "straightleg teddy" at bounding box center [347, 189] width 287 height 26
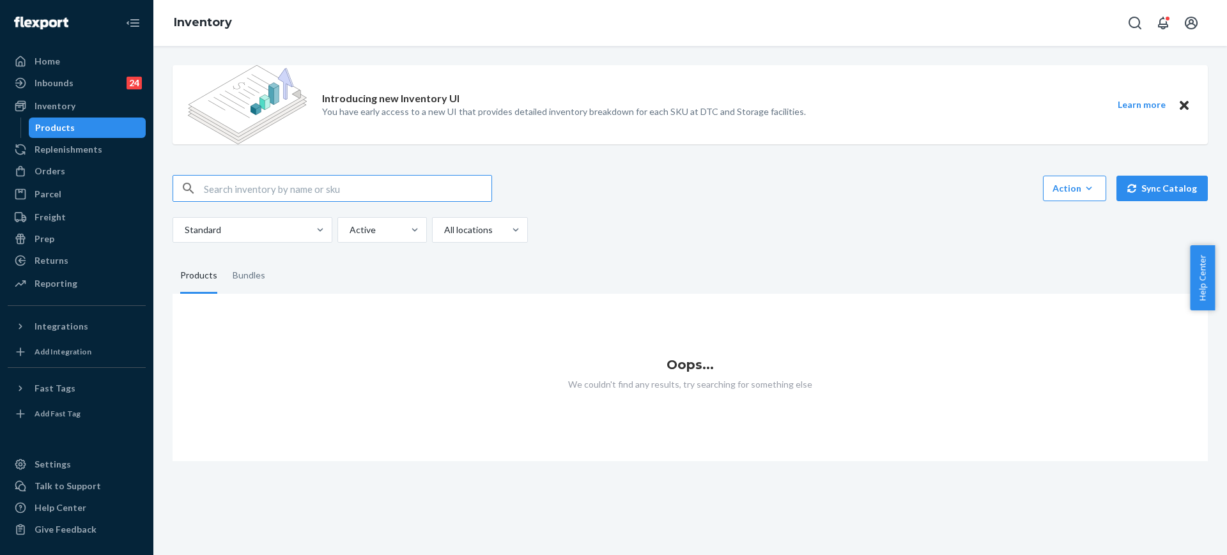
paste input "TeddyAffirmationSweatsXS"
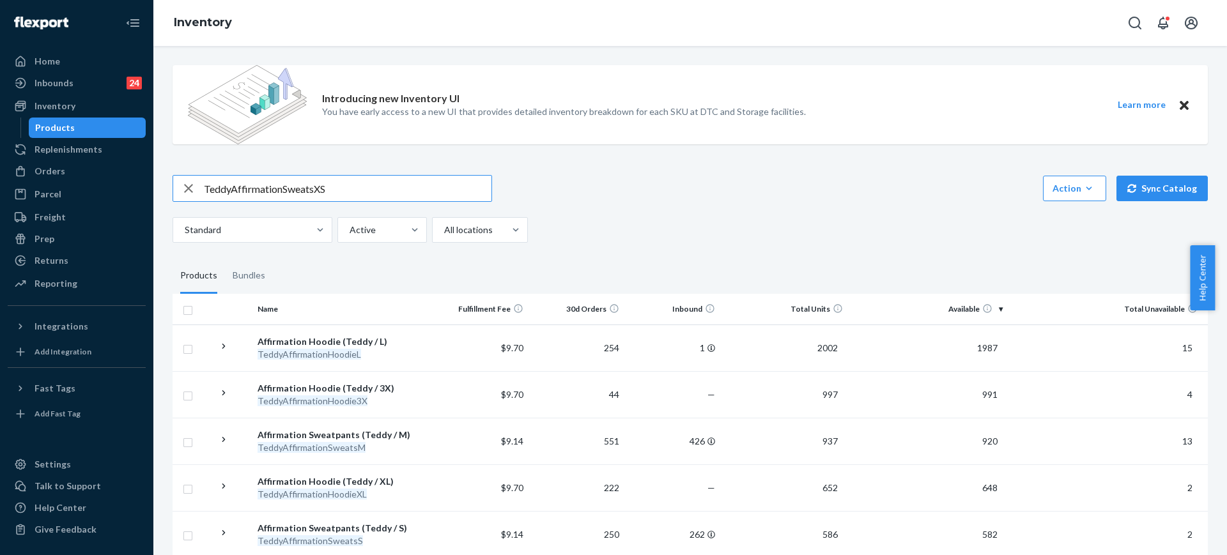
click at [371, 194] on input "TeddyAffirmationSweatsXS" at bounding box center [347, 189] width 287 height 26
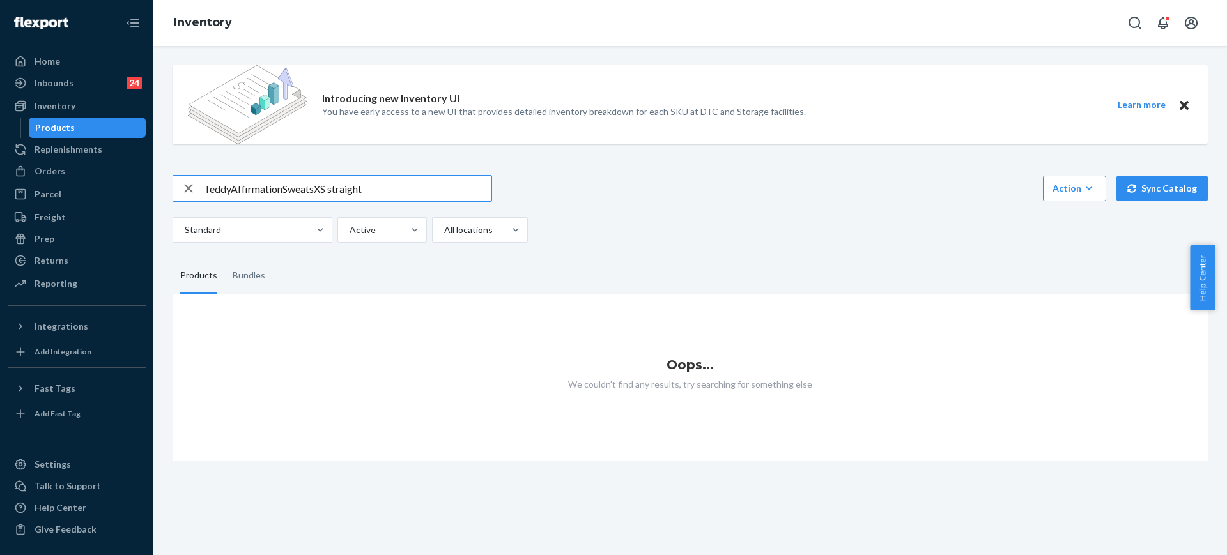
click at [384, 187] on input "TeddyAffirmationSweatsXS straight" at bounding box center [347, 189] width 287 height 26
paste input "text"
type input "TeddyAffirmationSweatsXS"
